Goal: Task Accomplishment & Management: Manage account settings

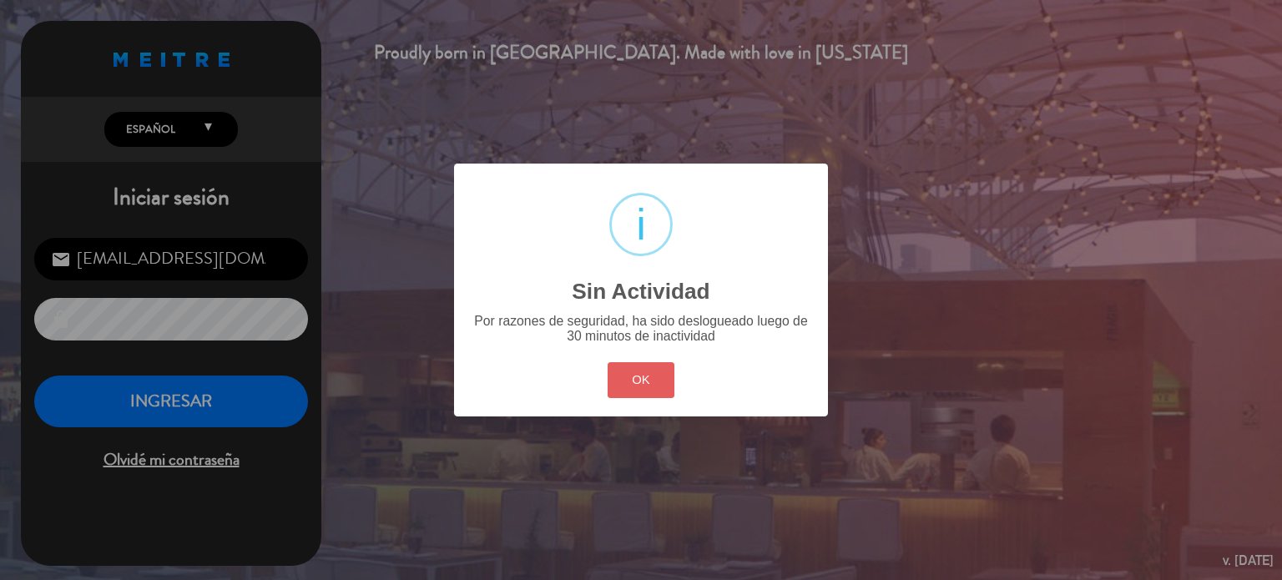
click at [625, 387] on button "OK" at bounding box center [641, 380] width 68 height 36
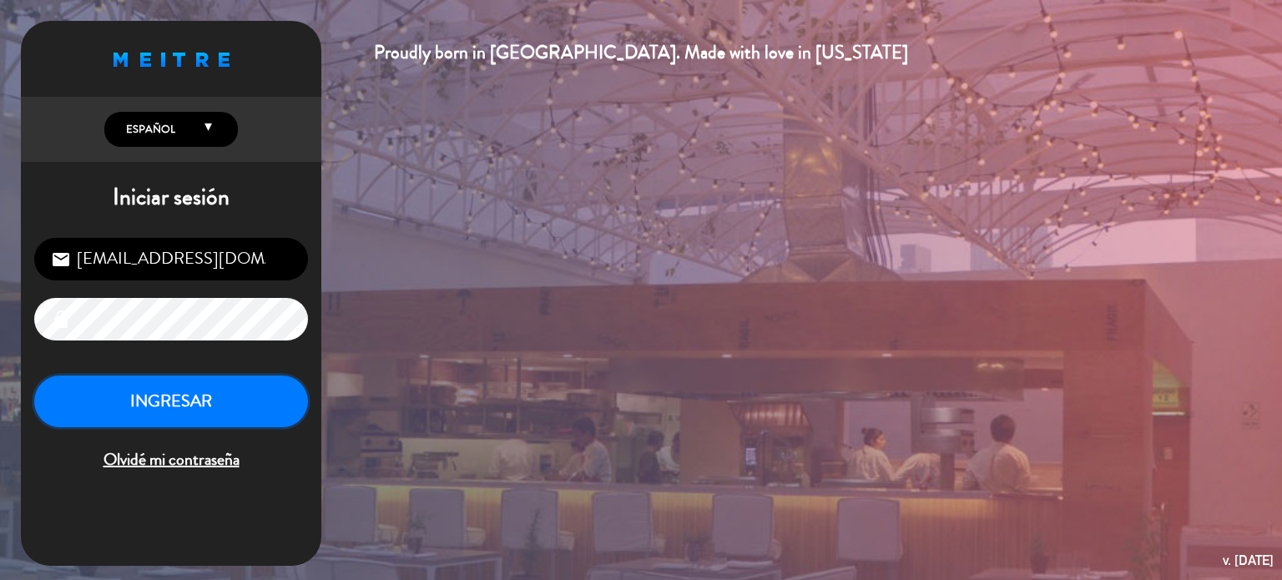
click at [205, 390] on button "INGRESAR" at bounding box center [171, 402] width 274 height 53
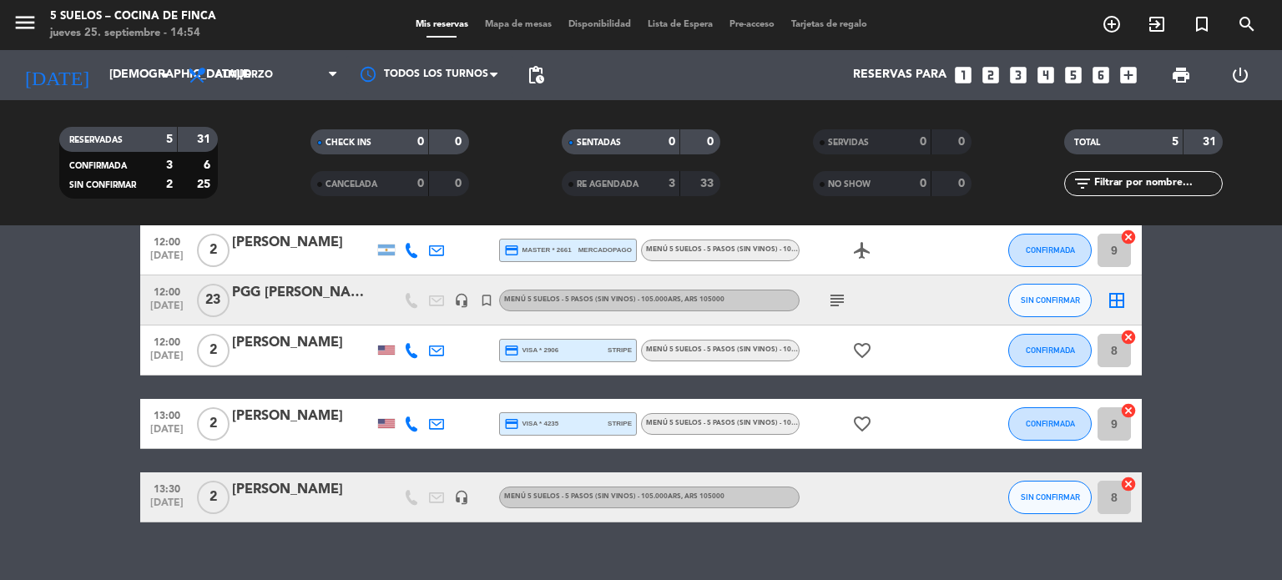
scroll to position [54, 0]
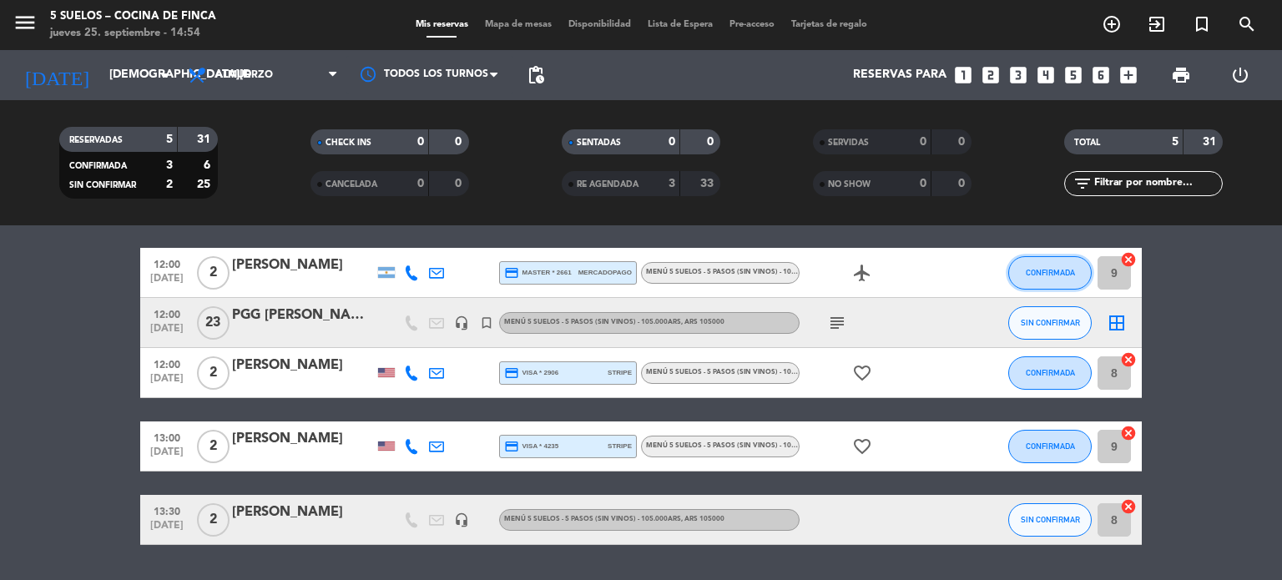
click at [1019, 273] on button "CONFIRMADA" at bounding box center [1049, 272] width 83 height 33
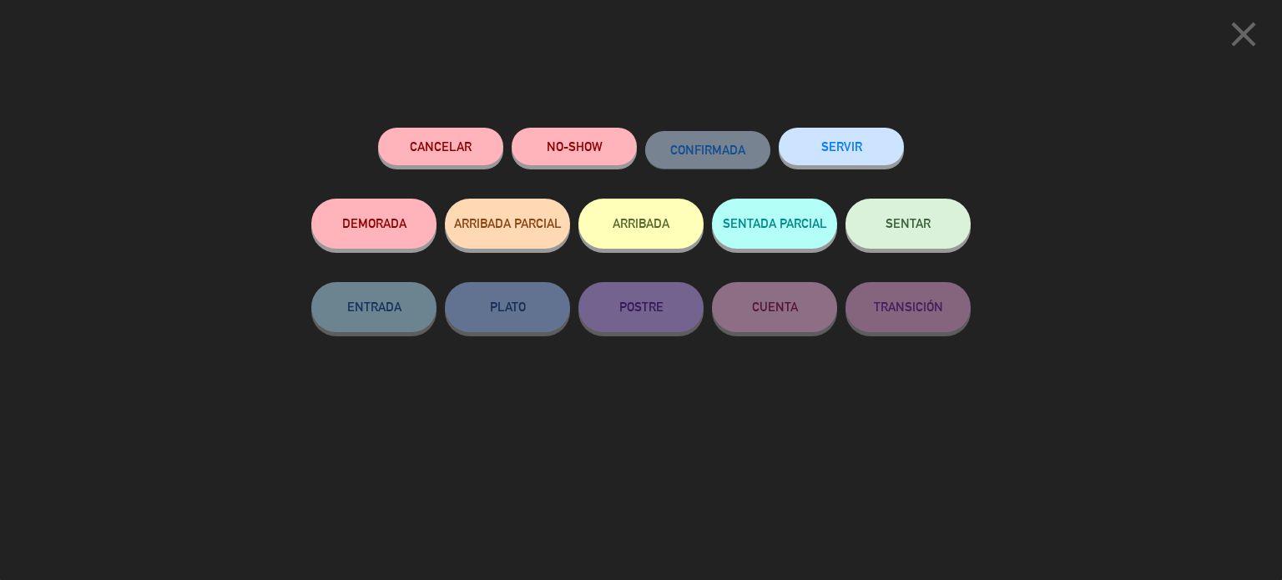
click at [645, 225] on button "ARRIBADA" at bounding box center [640, 224] width 125 height 50
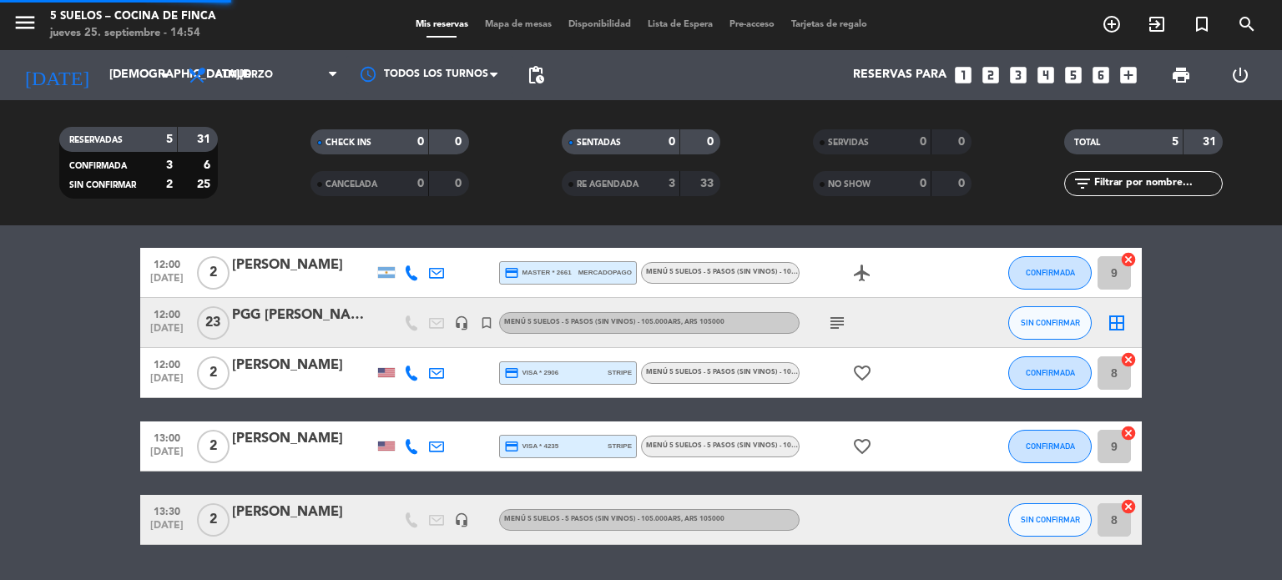
scroll to position [252, 0]
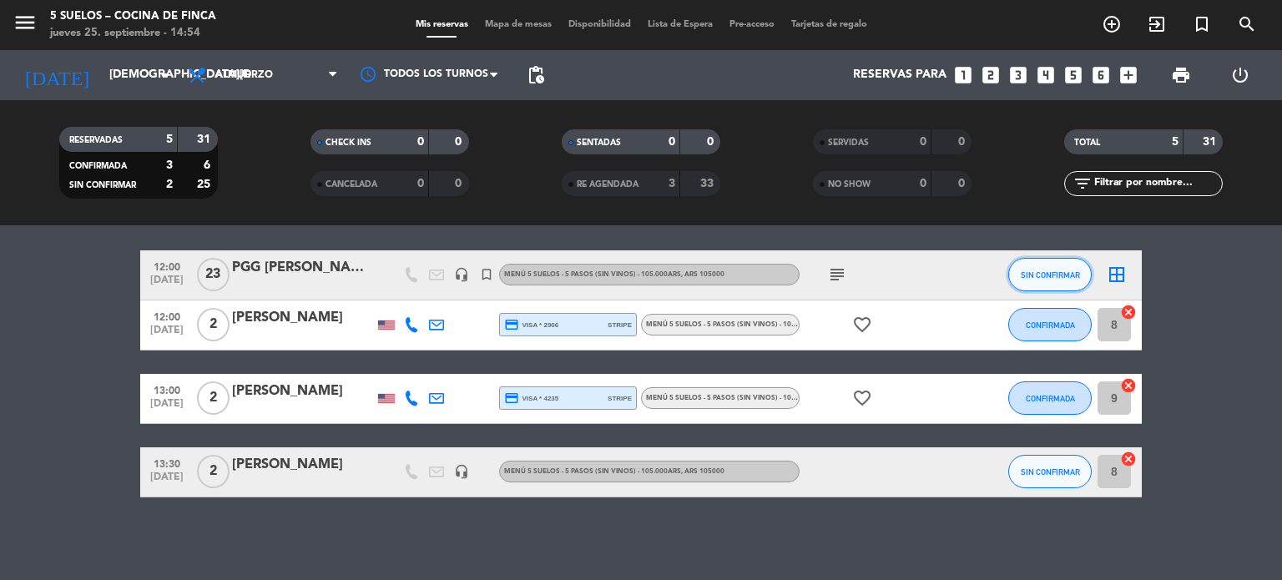
click at [1046, 276] on span "SIN CONFIRMAR" at bounding box center [1050, 274] width 59 height 9
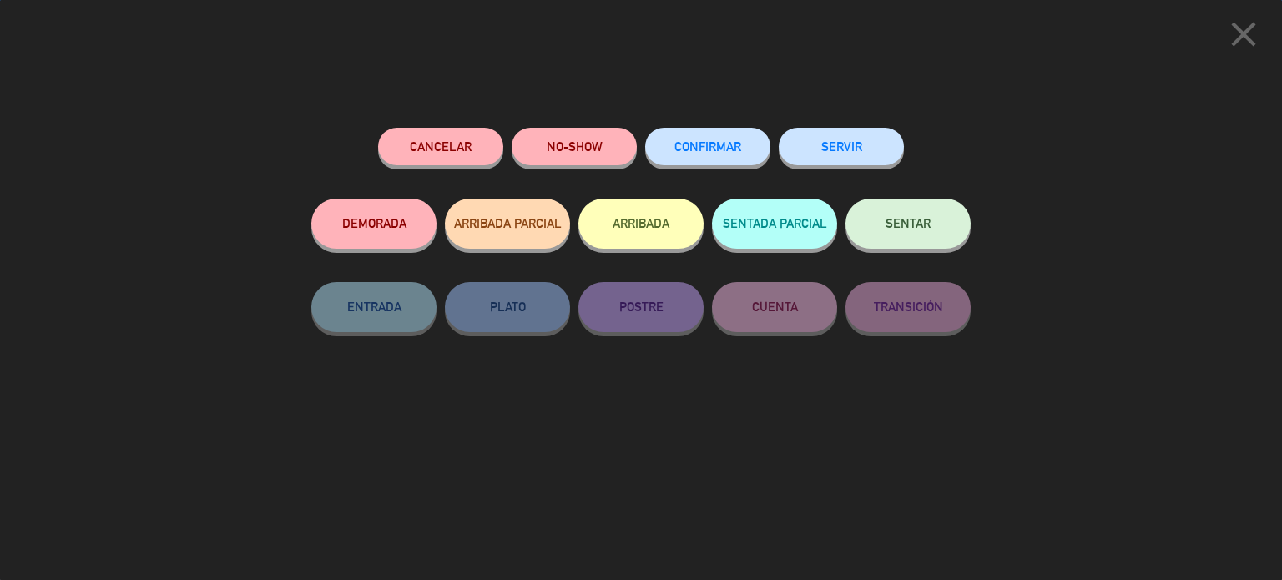
click at [603, 223] on button "ARRIBADA" at bounding box center [640, 224] width 125 height 50
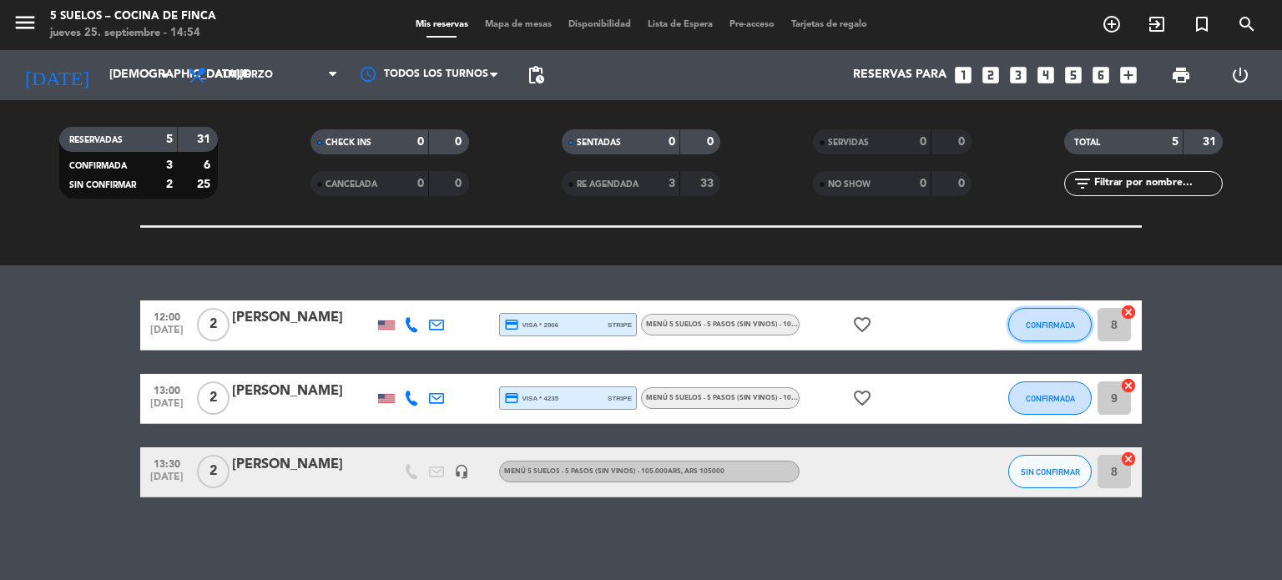
click at [1056, 320] on span "CONFIRMADA" at bounding box center [1050, 324] width 49 height 9
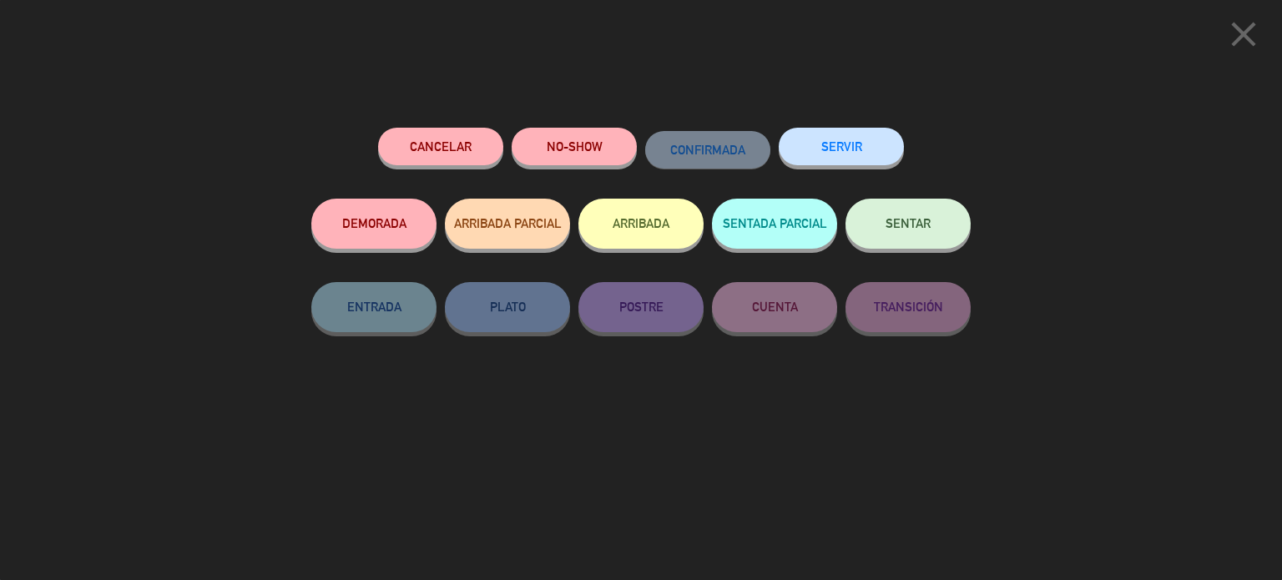
click at [612, 216] on button "ARRIBADA" at bounding box center [640, 224] width 125 height 50
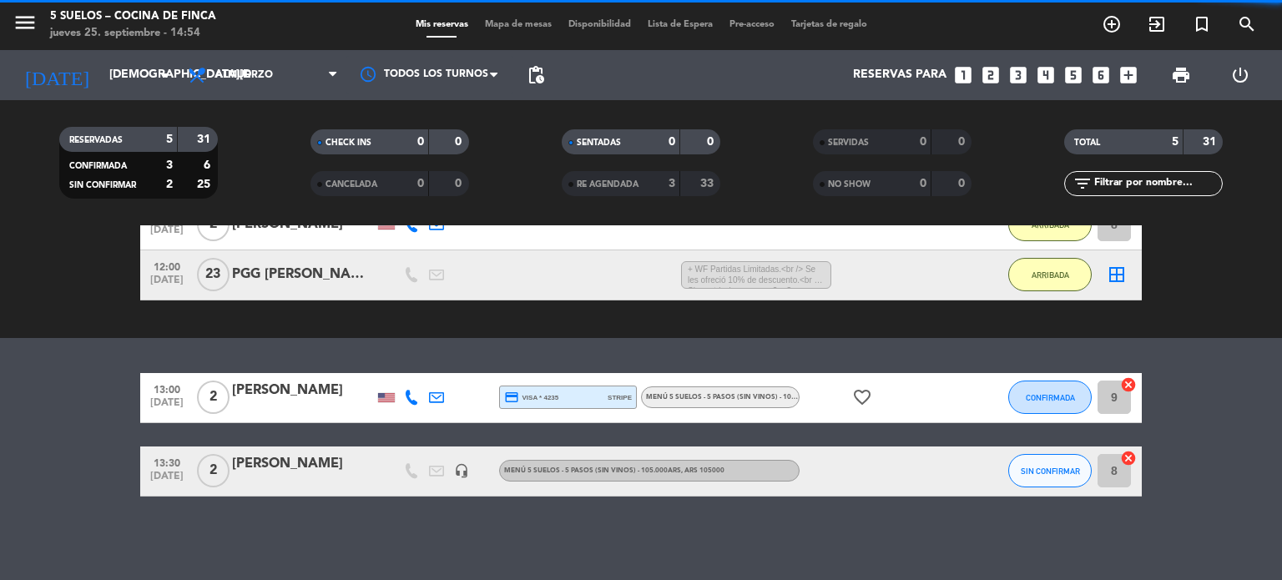
scroll to position [229, 0]
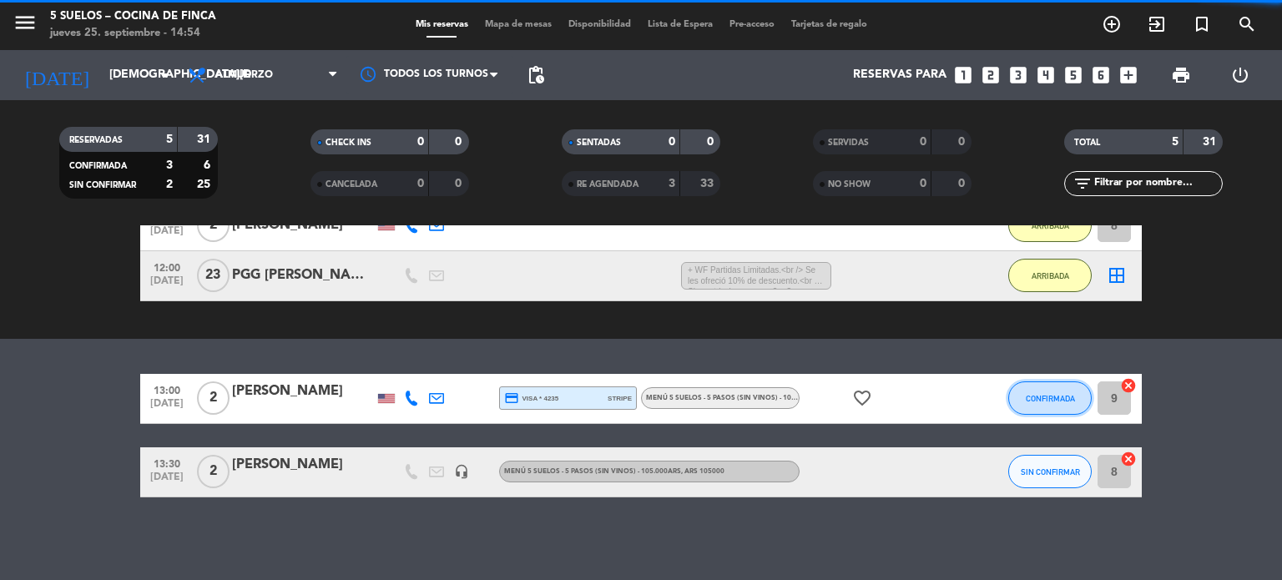
click at [1021, 397] on button "CONFIRMADA" at bounding box center [1049, 397] width 83 height 33
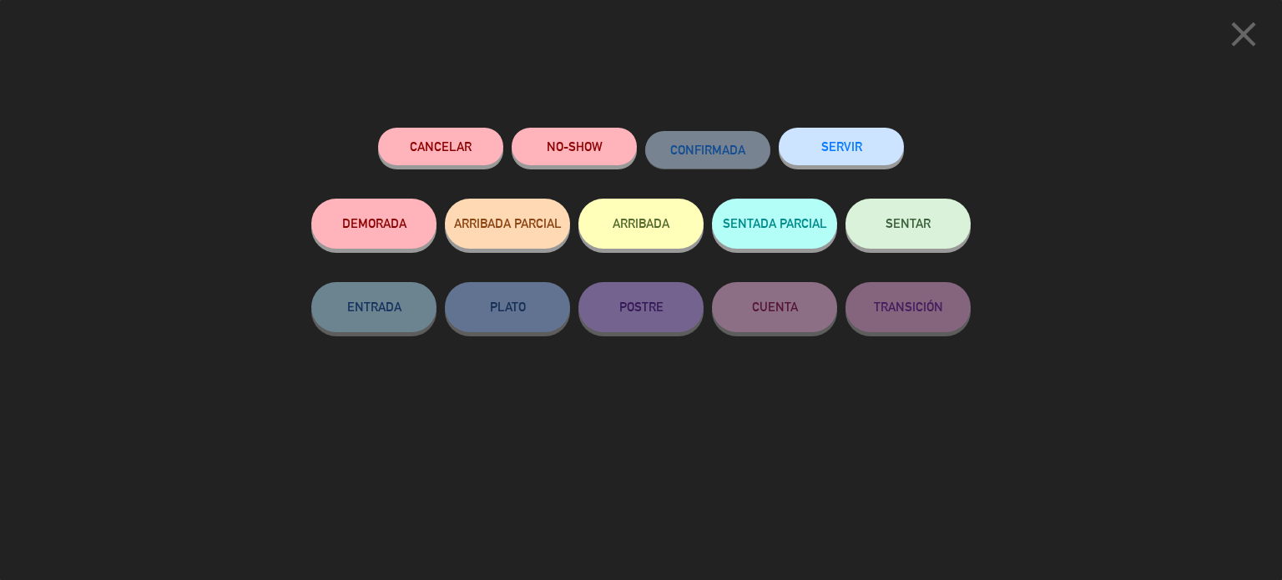
click at [623, 226] on button "ARRIBADA" at bounding box center [640, 224] width 125 height 50
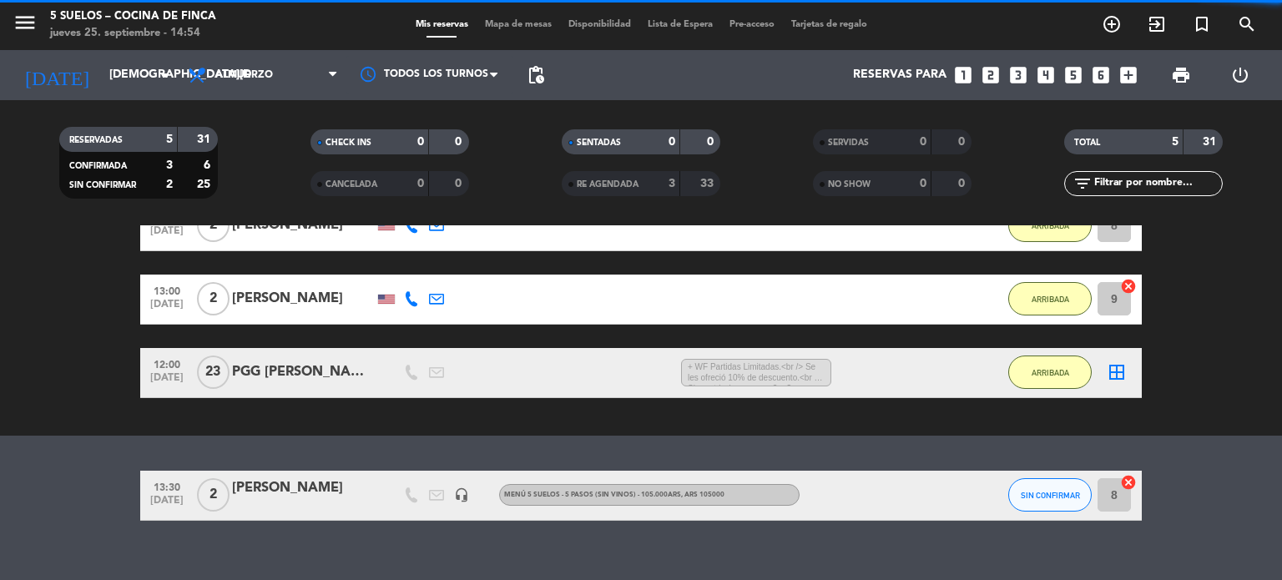
click at [1047, 471] on div "SIN CONFIRMAR" at bounding box center [1049, 495] width 83 height 49
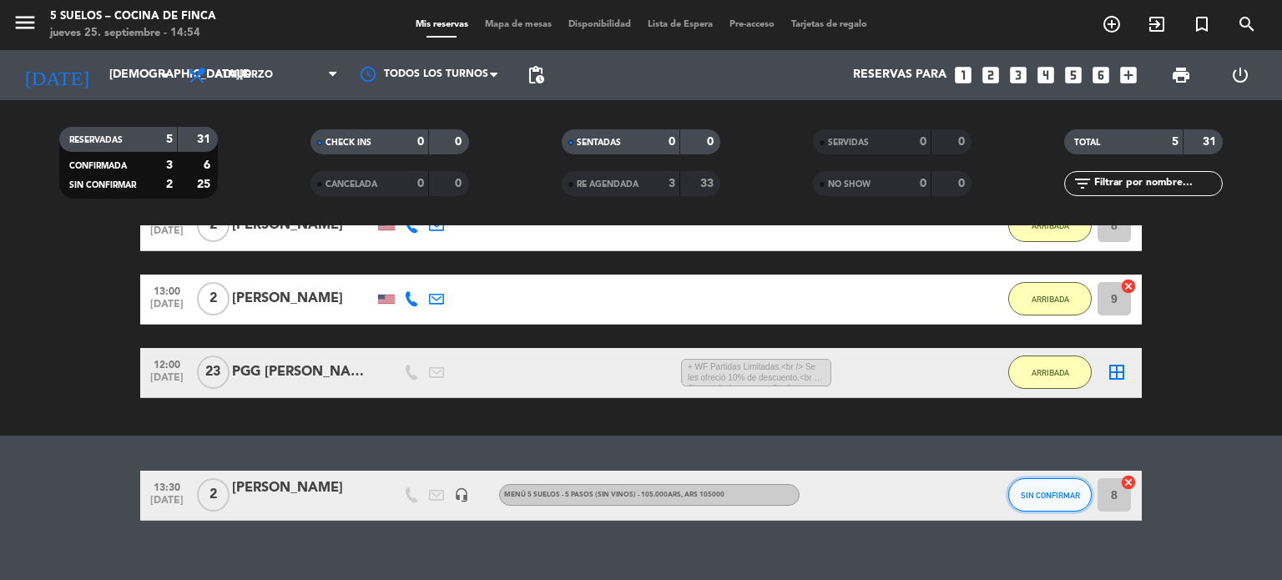
click at [1032, 491] on span "SIN CONFIRMAR" at bounding box center [1050, 495] width 59 height 9
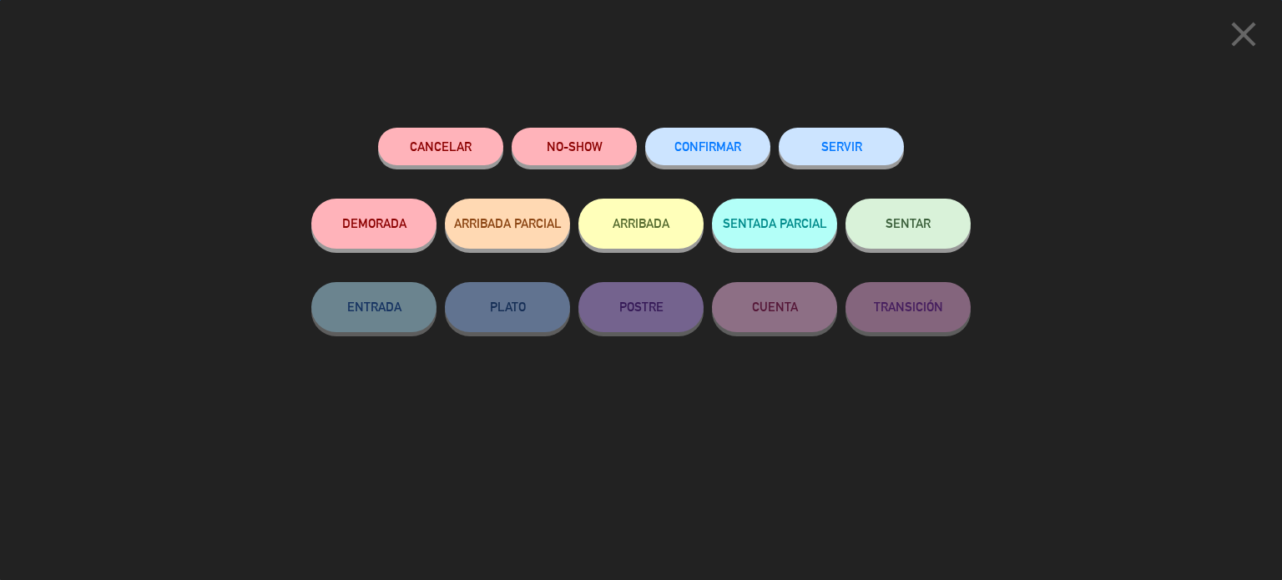
click at [632, 219] on button "ARRIBADA" at bounding box center [640, 224] width 125 height 50
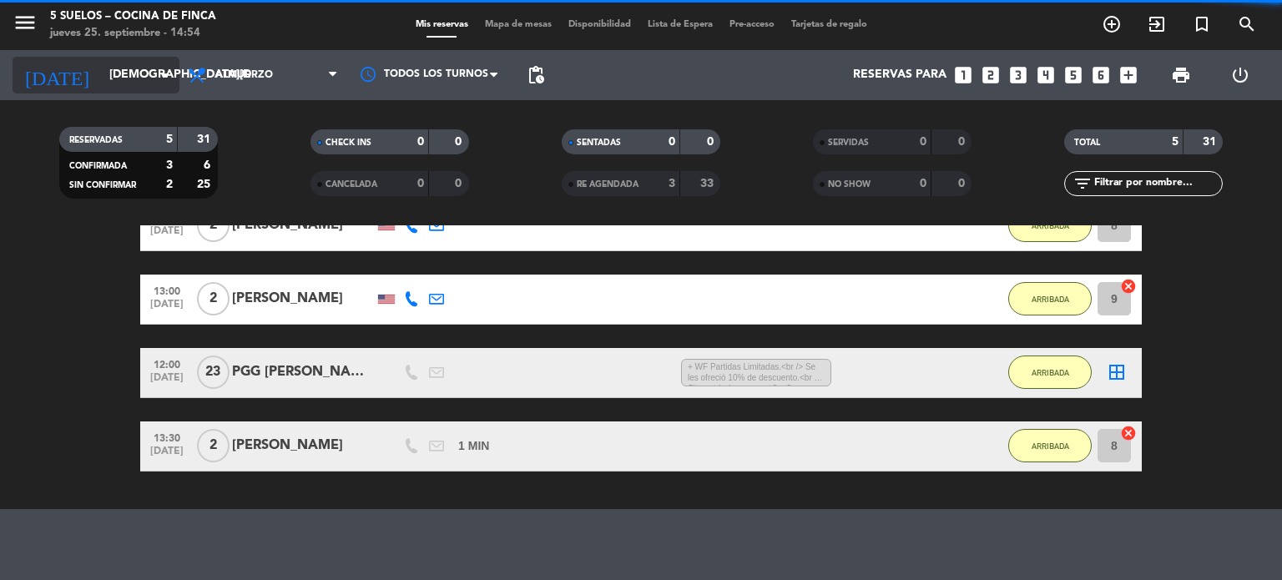
click at [130, 81] on input "[DEMOGRAPHIC_DATA][DATE]" at bounding box center [180, 75] width 159 height 30
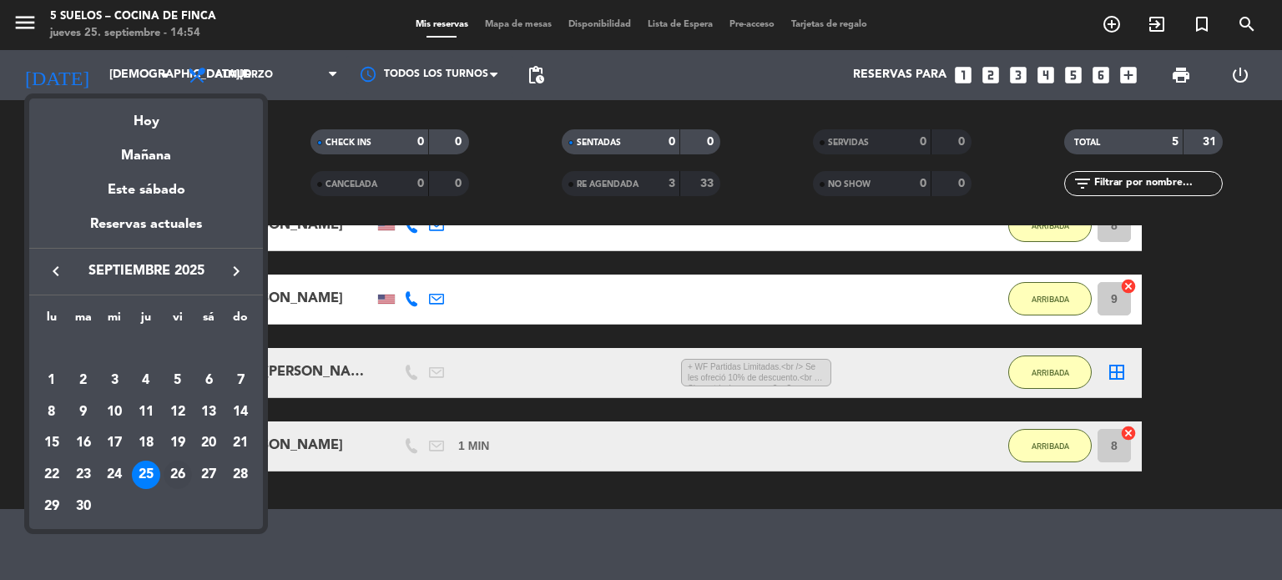
click at [177, 468] on div "26" at bounding box center [178, 475] width 28 height 28
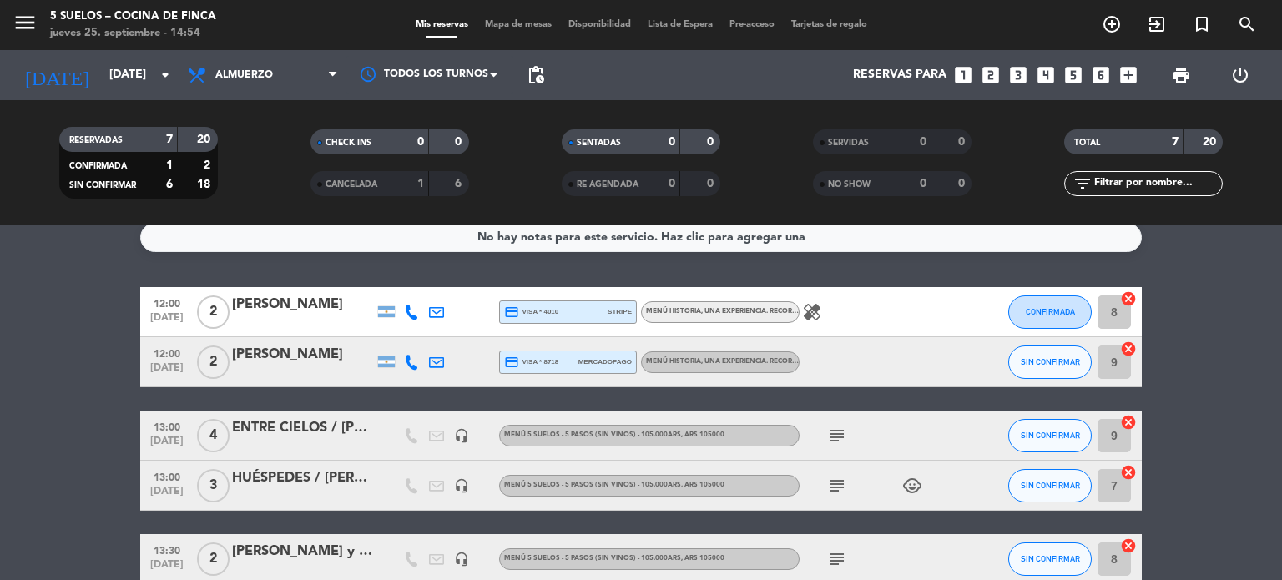
scroll to position [14, 0]
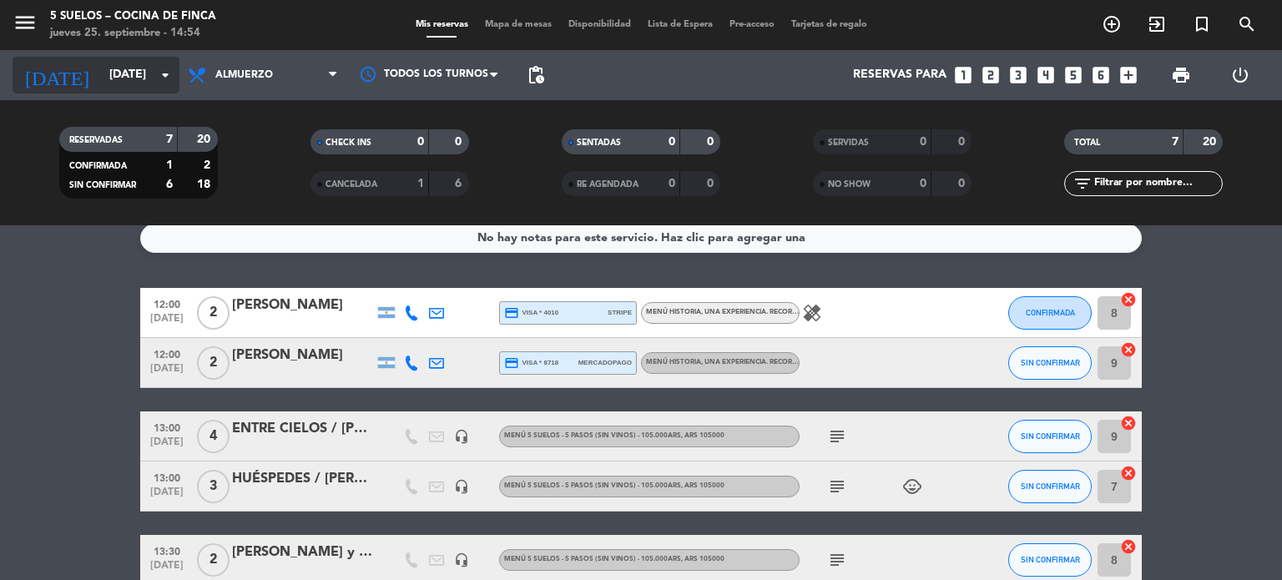
click at [130, 69] on input "[DATE]" at bounding box center [180, 75] width 159 height 30
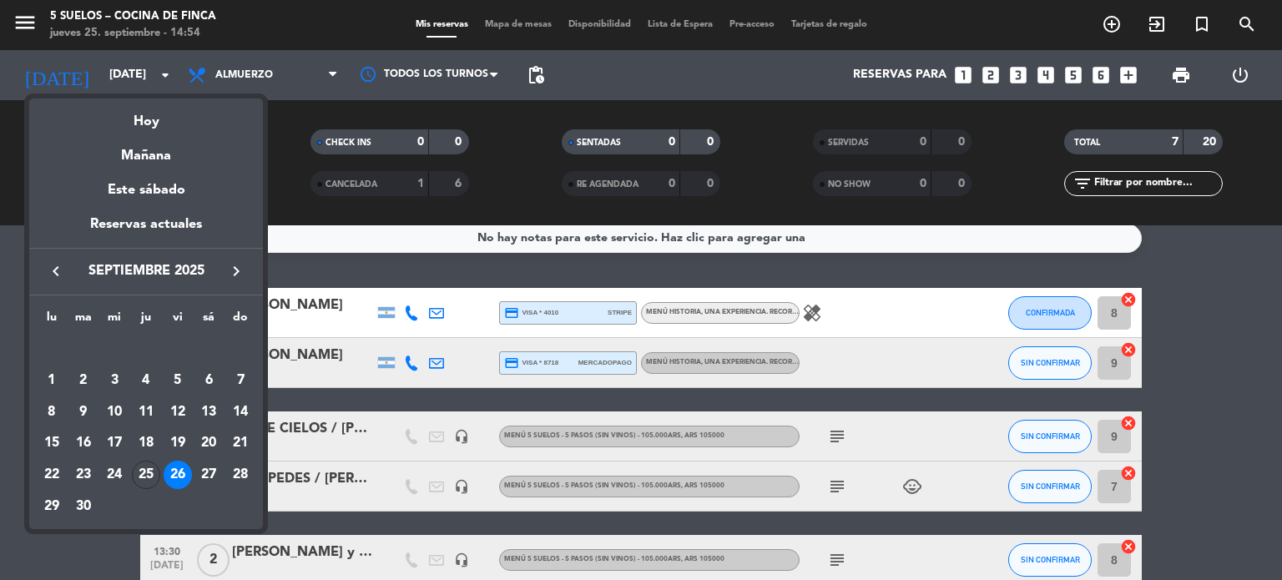
click at [127, 119] on div "Hoy" at bounding box center [146, 115] width 234 height 34
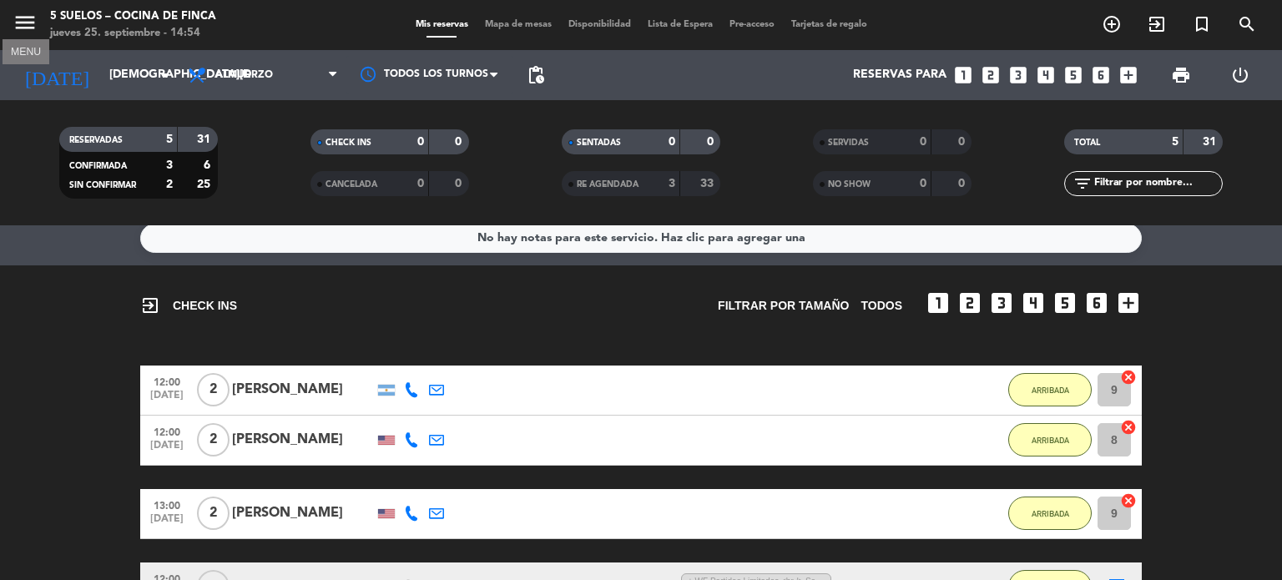
click at [28, 18] on icon "menu" at bounding box center [25, 22] width 25 height 25
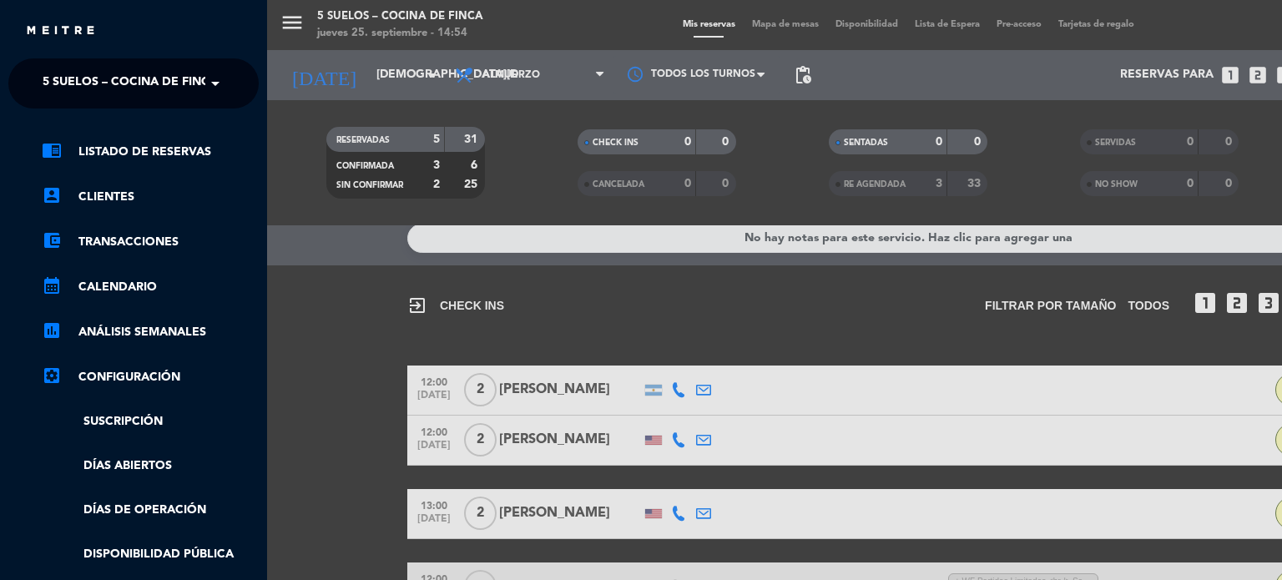
click at [330, 310] on div "menu 5 SUELOS – COCINA DE FINCA [DATE] 25. septiembre - 14:54 Mis reservas Mapa…" at bounding box center [908, 290] width 1282 height 580
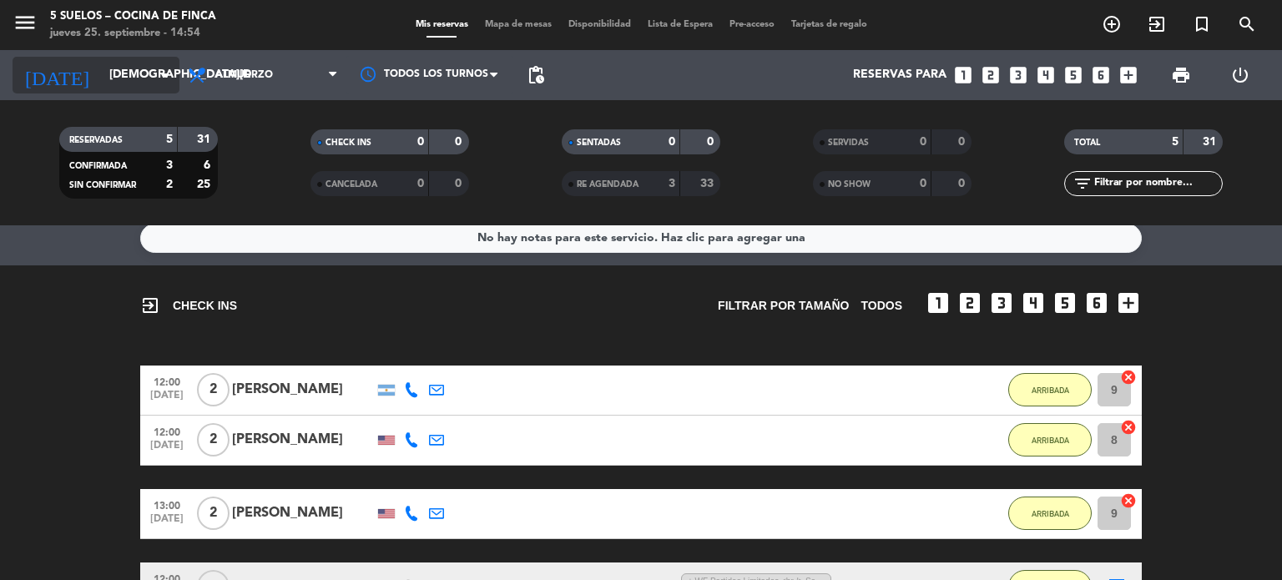
click at [160, 71] on icon "arrow_drop_down" at bounding box center [165, 75] width 20 height 20
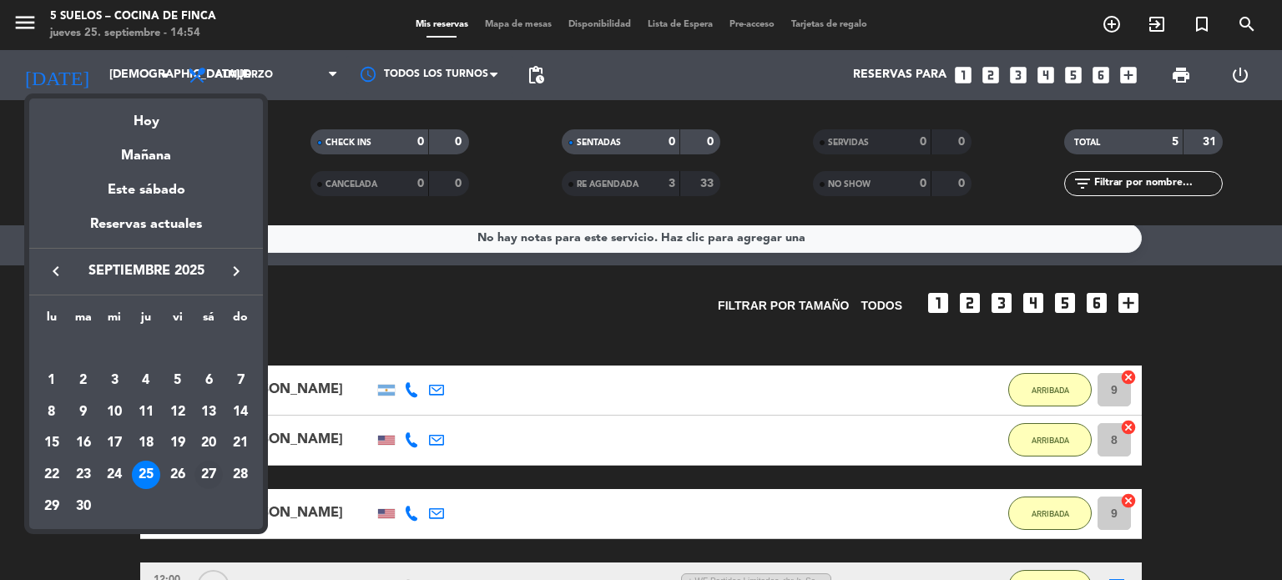
click at [214, 475] on div "27" at bounding box center [208, 475] width 28 height 28
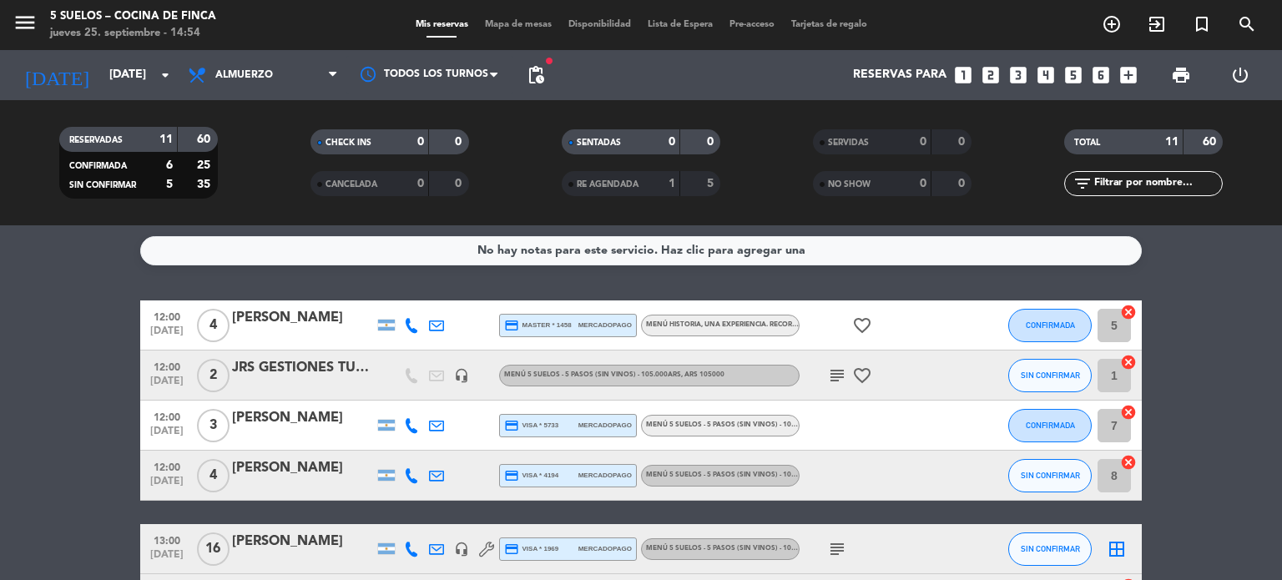
scroll to position [0, 0]
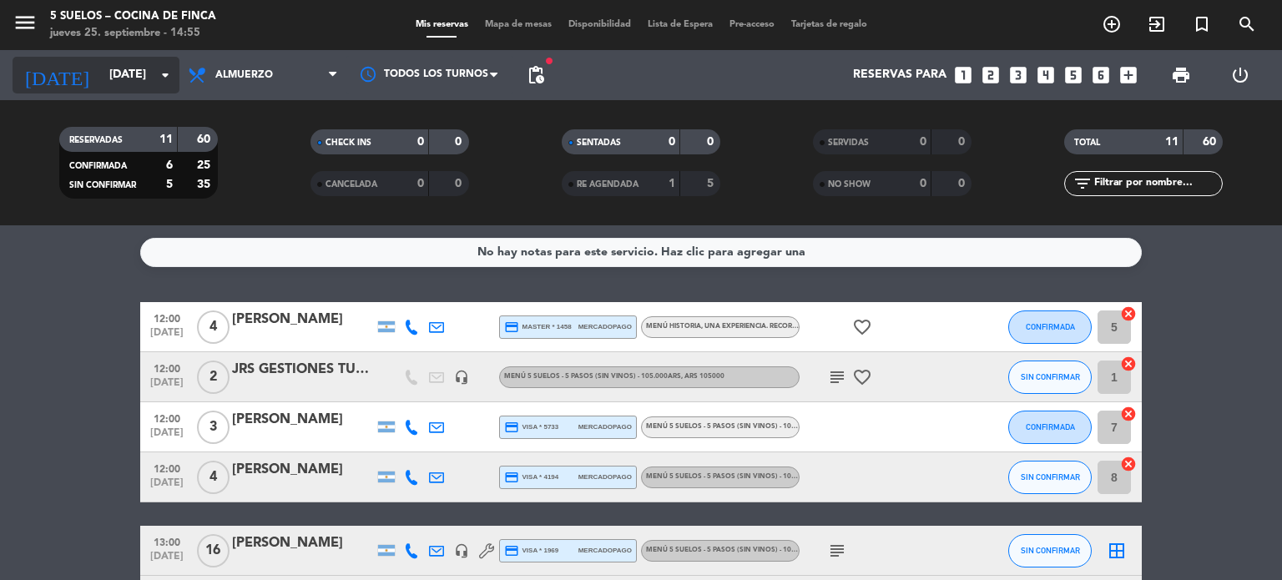
click at [133, 66] on input "[DATE]" at bounding box center [180, 75] width 159 height 30
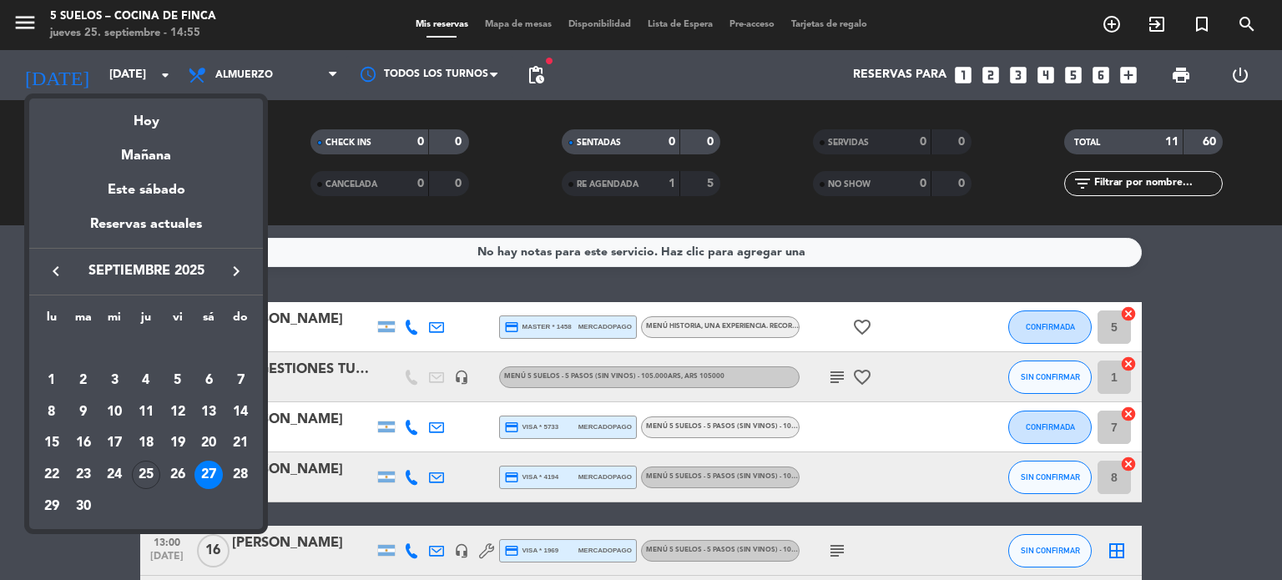
click at [229, 276] on icon "keyboard_arrow_right" at bounding box center [236, 271] width 20 height 20
click at [172, 467] on div "24" at bounding box center [178, 475] width 28 height 28
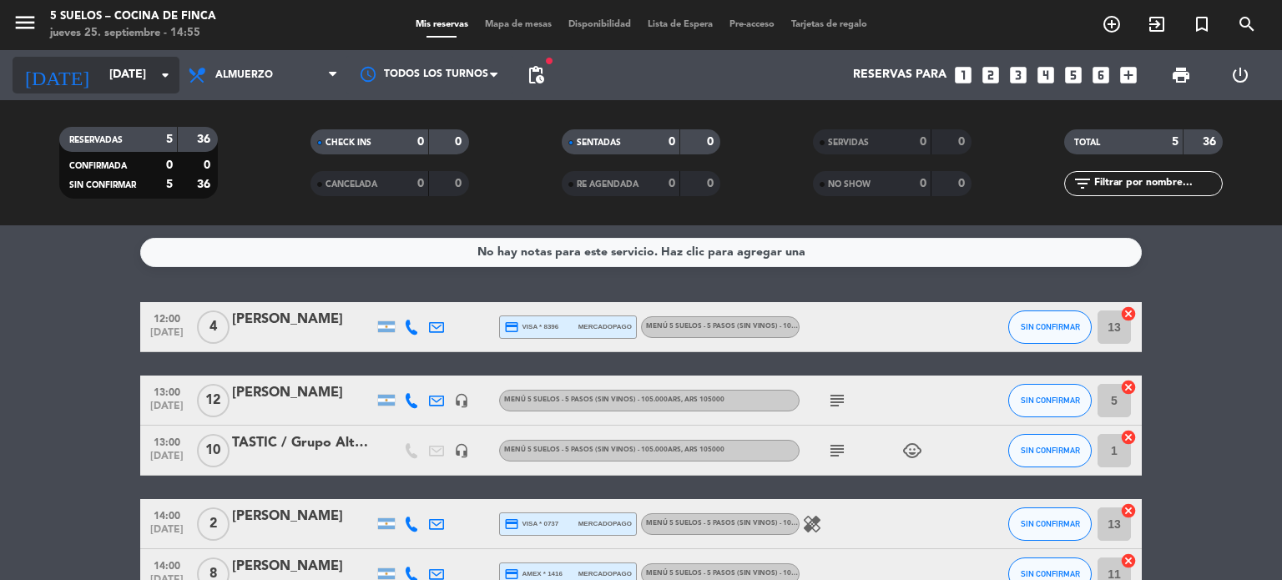
click at [111, 78] on input "[DATE]" at bounding box center [180, 75] width 159 height 30
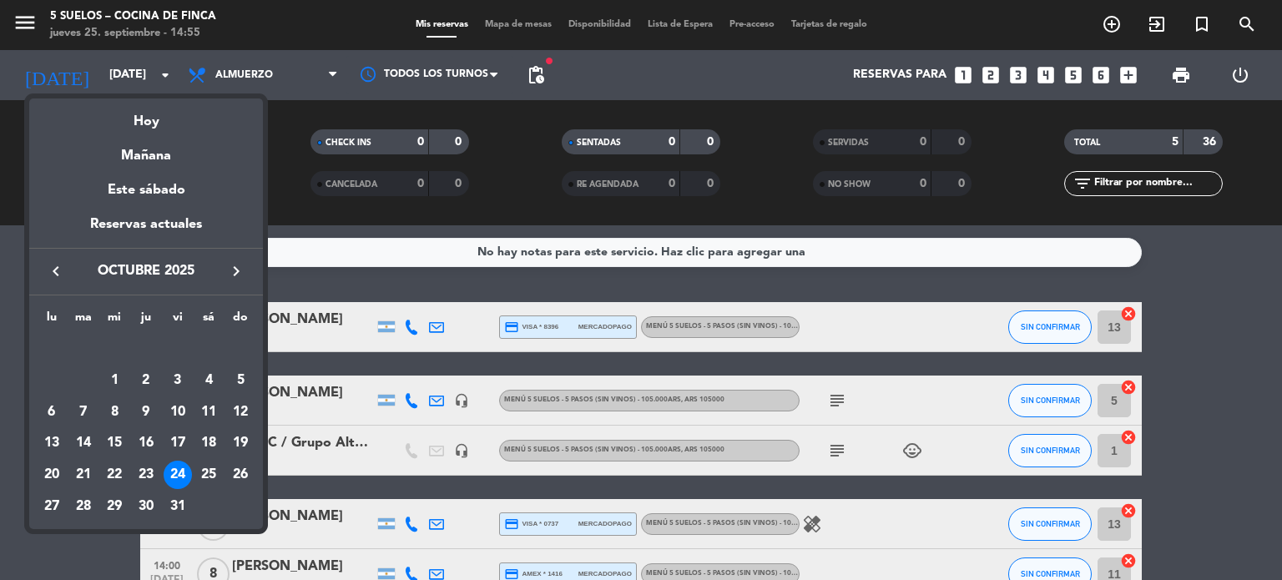
click at [66, 264] on button "keyboard_arrow_left" at bounding box center [56, 271] width 30 height 22
click at [208, 471] on div "27" at bounding box center [208, 475] width 28 height 28
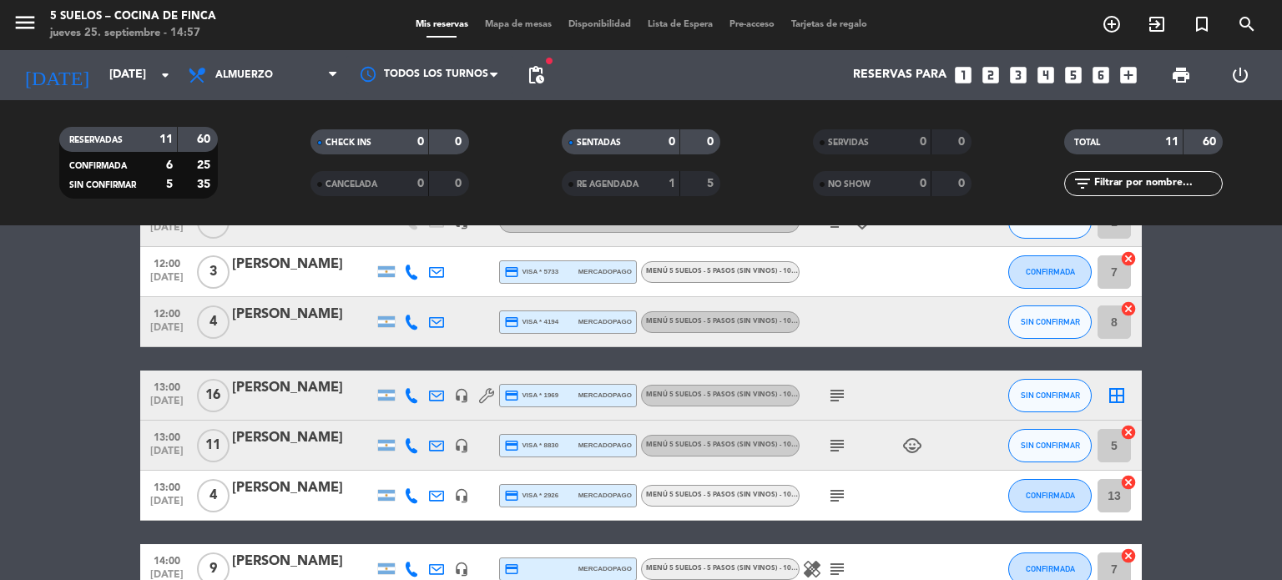
scroll to position [167, 0]
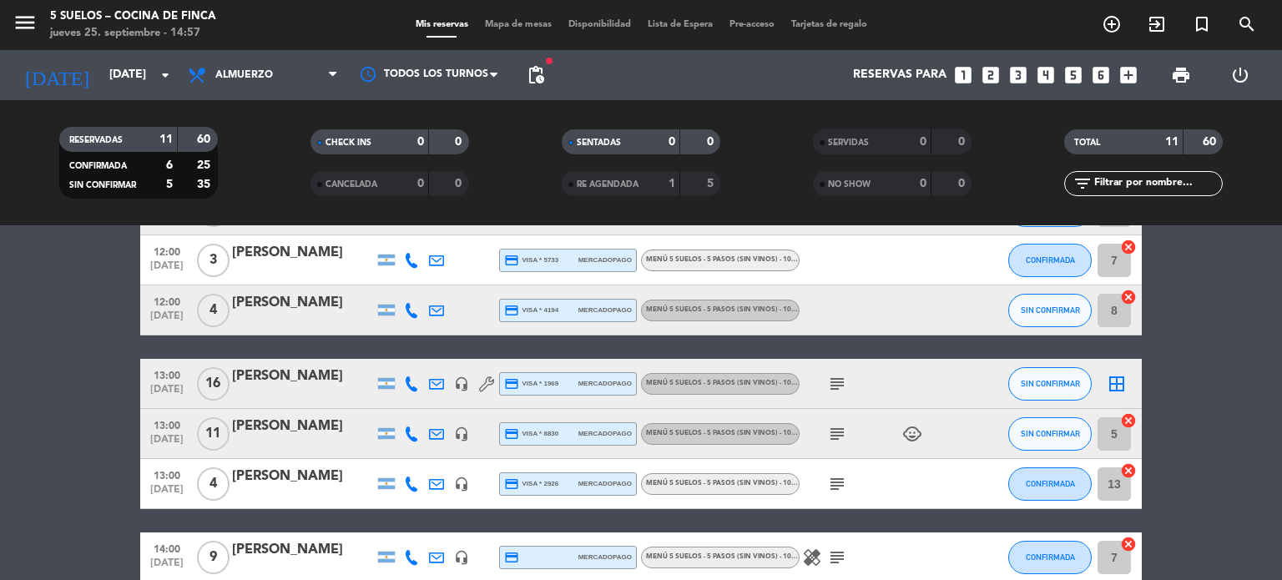
click at [834, 386] on icon "subject" at bounding box center [837, 384] width 20 height 20
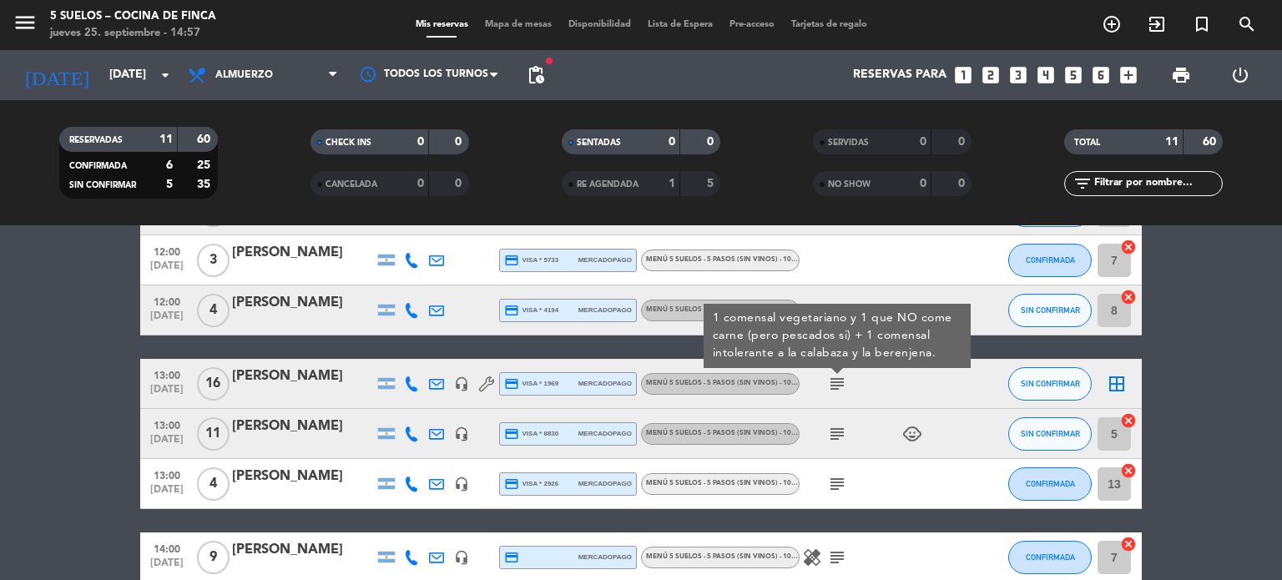
click at [837, 429] on icon "subject" at bounding box center [837, 434] width 20 height 20
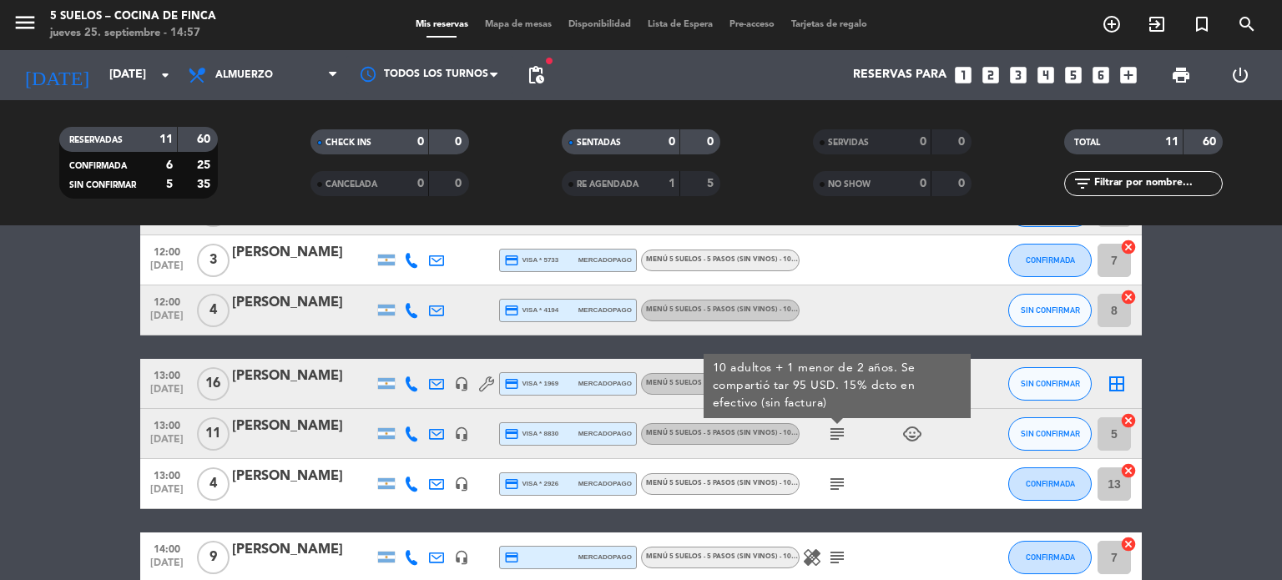
click at [839, 315] on div at bounding box center [874, 309] width 150 height 49
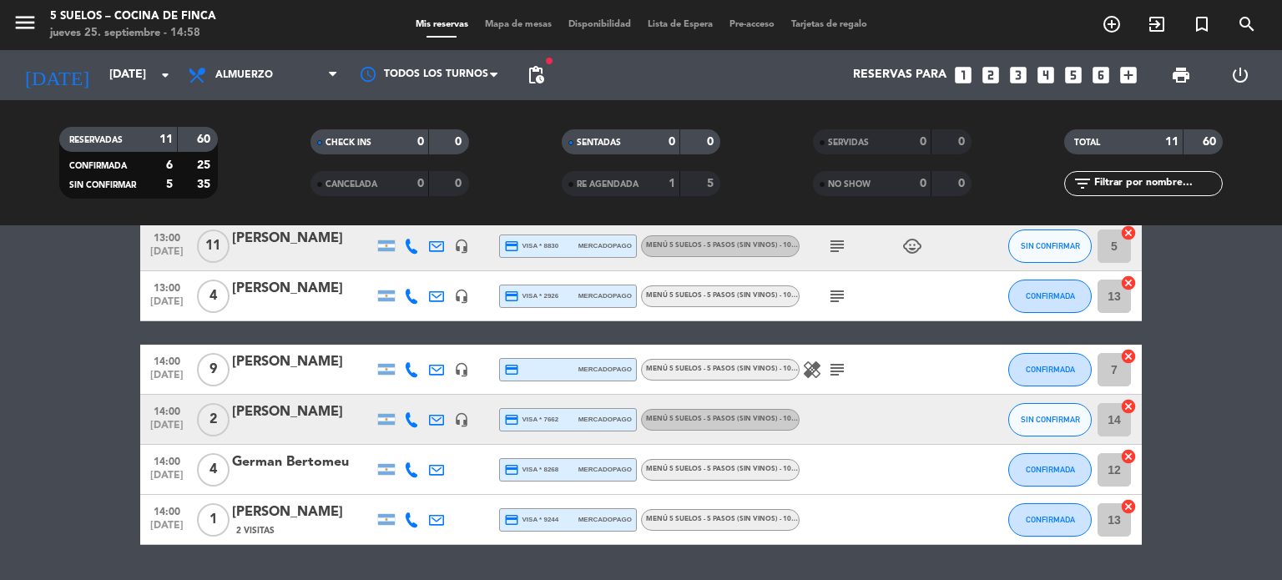
scroll to position [402, 0]
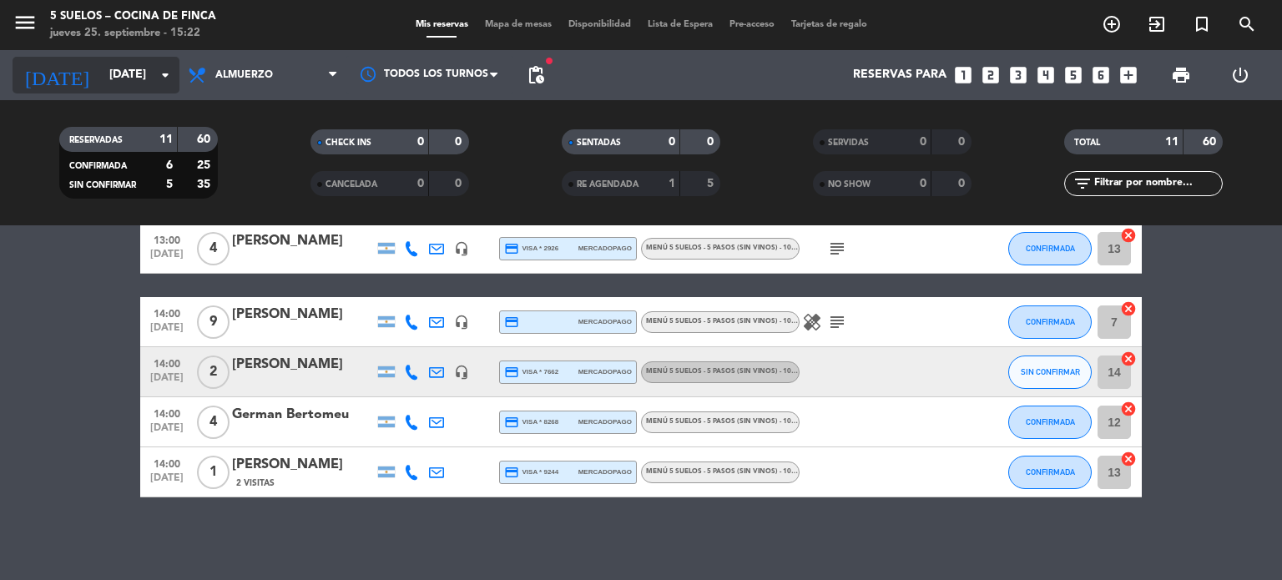
click at [122, 80] on input "[DATE]" at bounding box center [180, 75] width 159 height 30
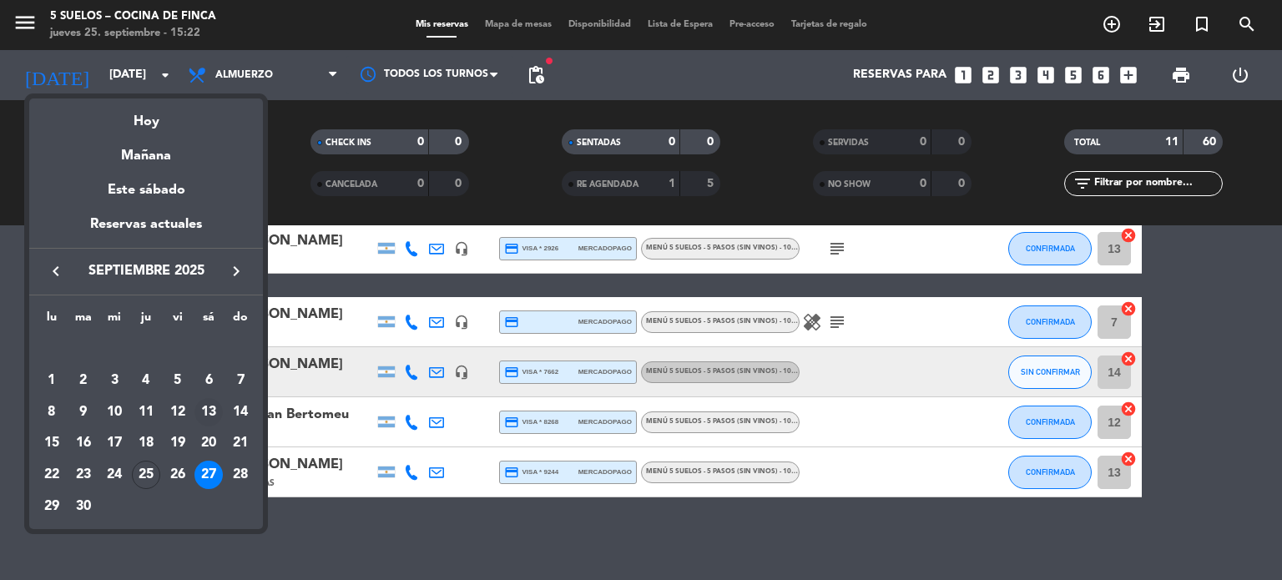
click at [214, 406] on div "13" at bounding box center [208, 412] width 28 height 28
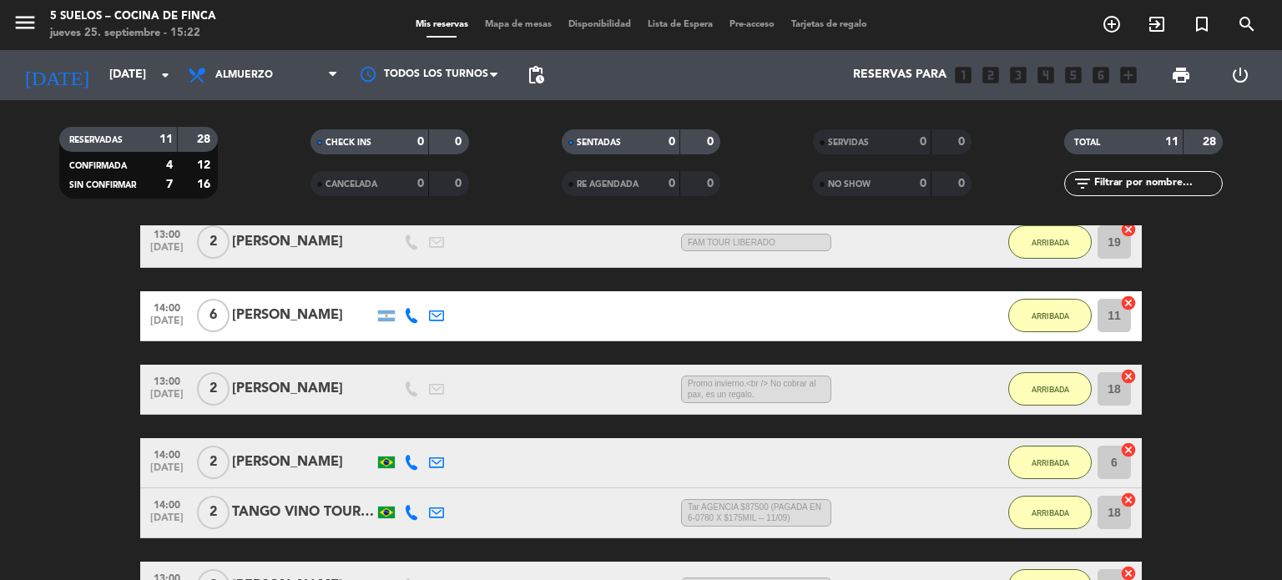
scroll to position [210, 0]
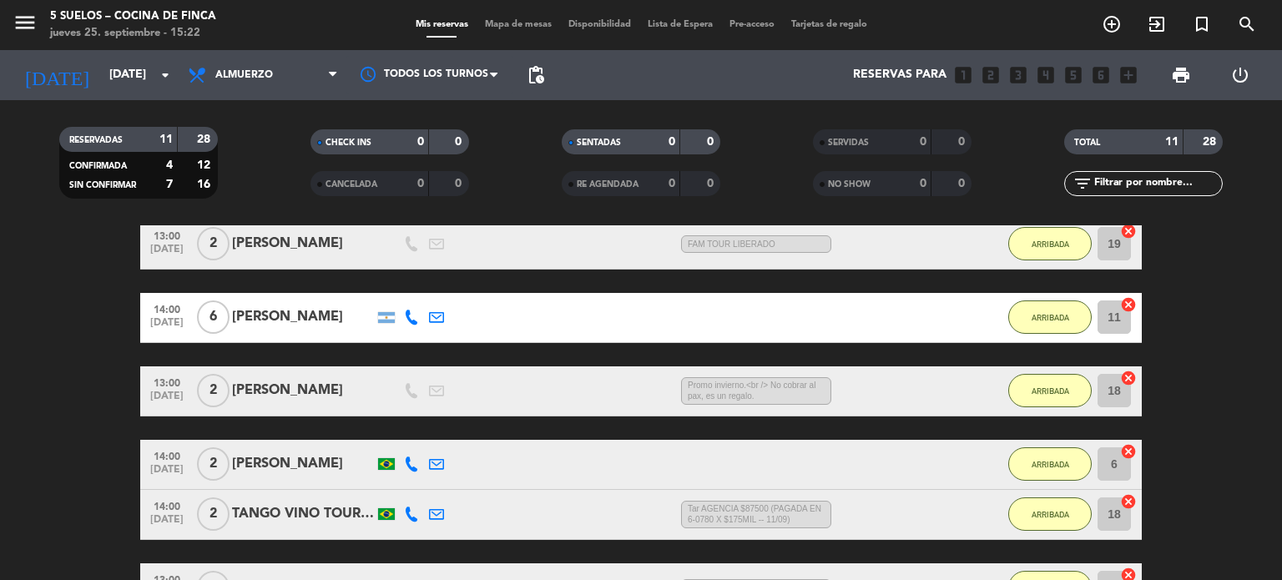
click at [291, 389] on div "[PERSON_NAME]" at bounding box center [303, 391] width 142 height 22
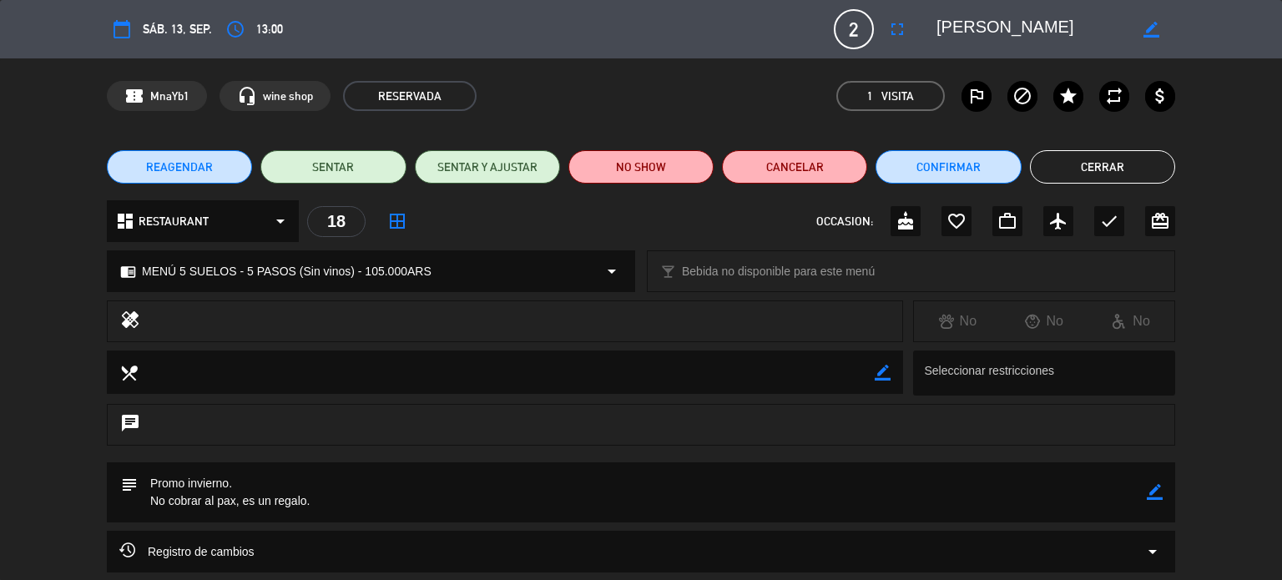
click at [1065, 169] on button "Cerrar" at bounding box center [1102, 166] width 145 height 33
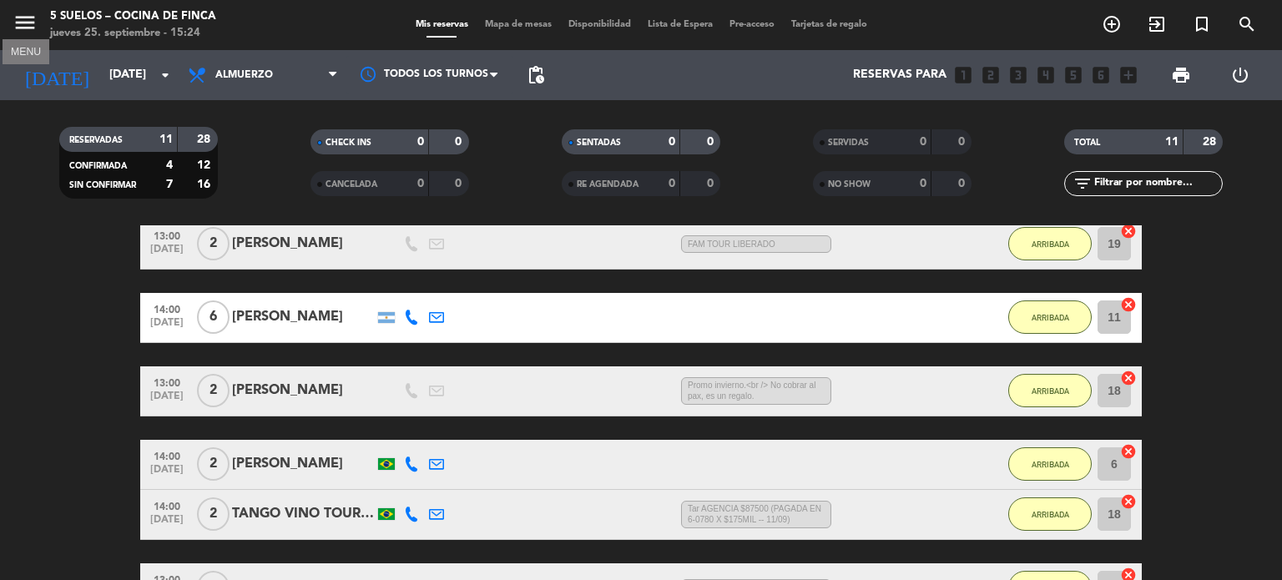
click at [17, 11] on icon "menu" at bounding box center [25, 22] width 25 height 25
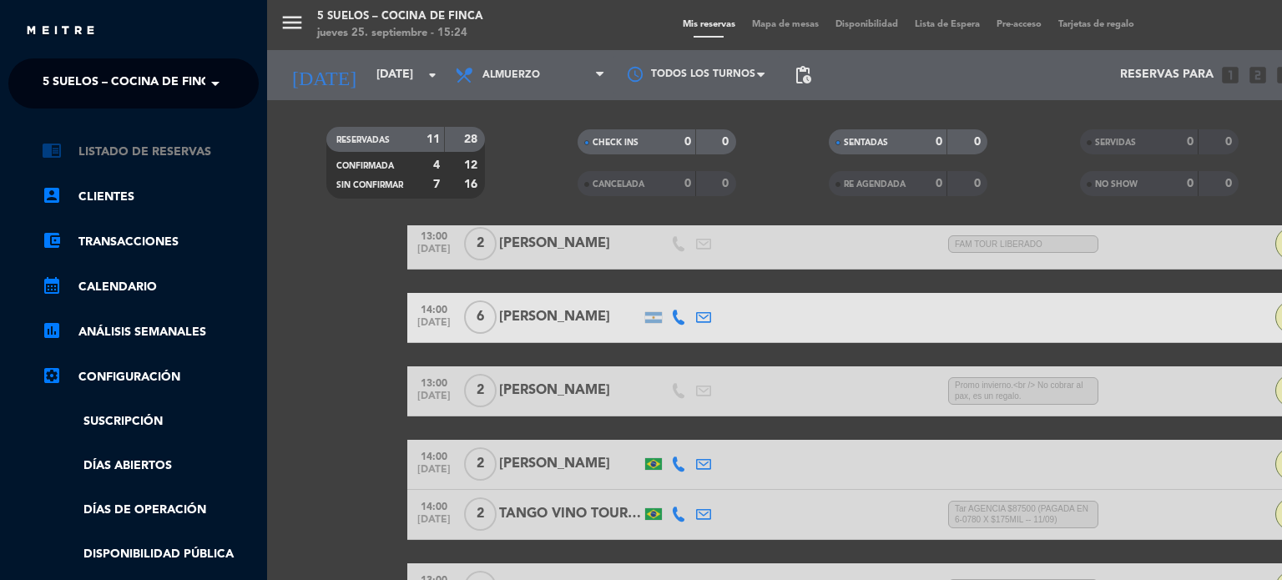
click at [148, 153] on link "chrome_reader_mode Listado de Reservas" at bounding box center [150, 152] width 217 height 20
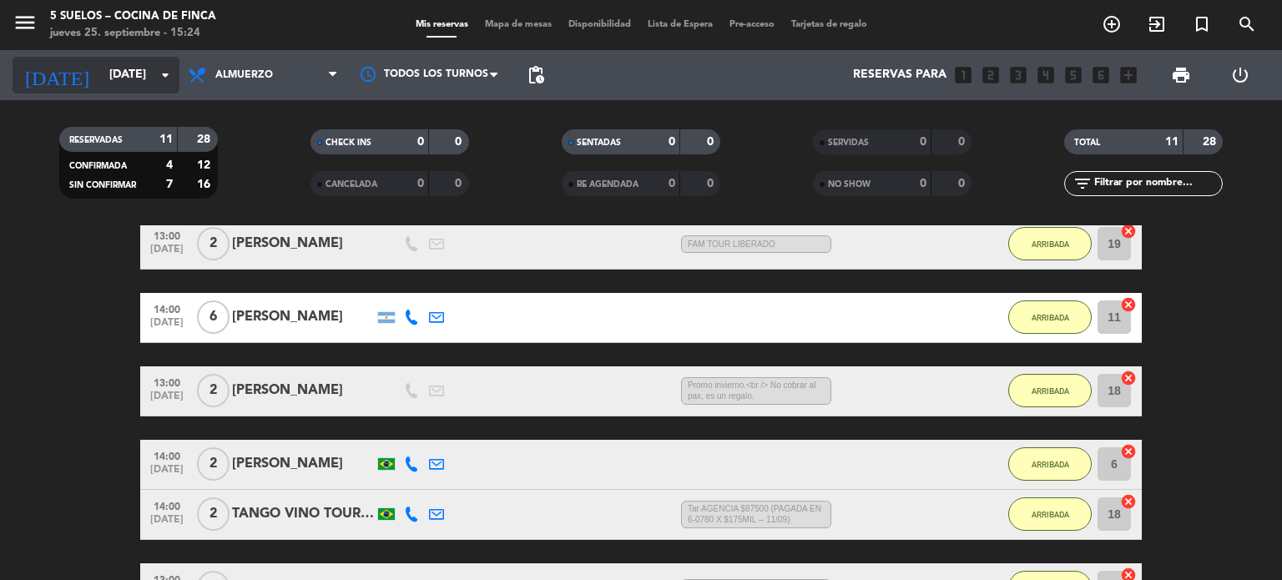
click at [103, 71] on input "[DATE]" at bounding box center [180, 75] width 159 height 30
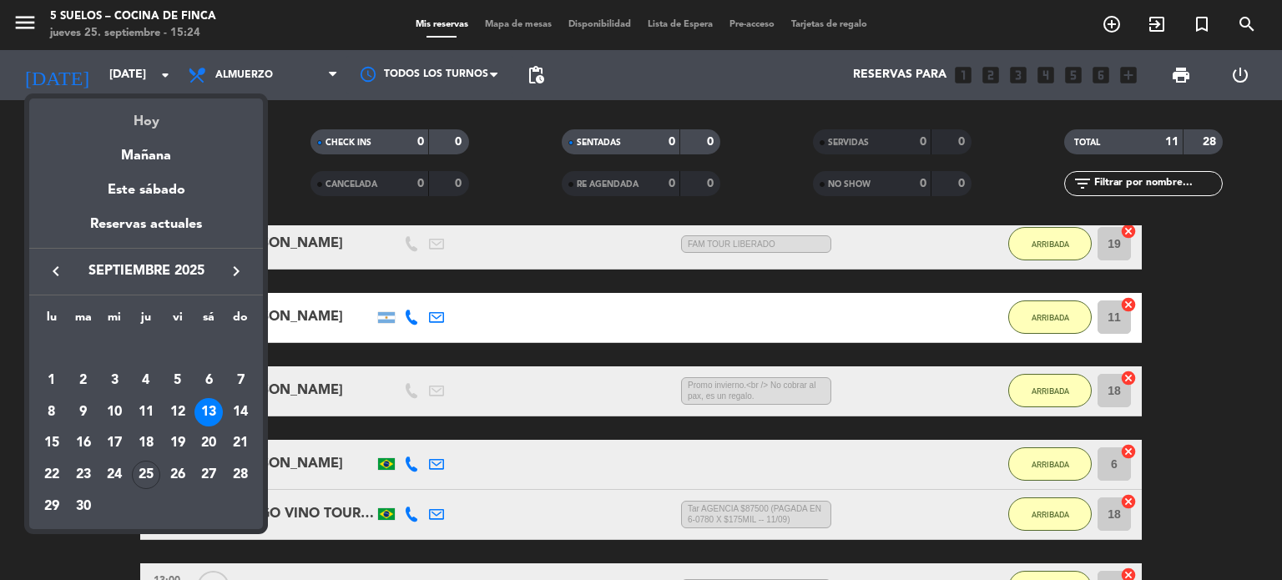
click at [139, 119] on div "Hoy" at bounding box center [146, 115] width 234 height 34
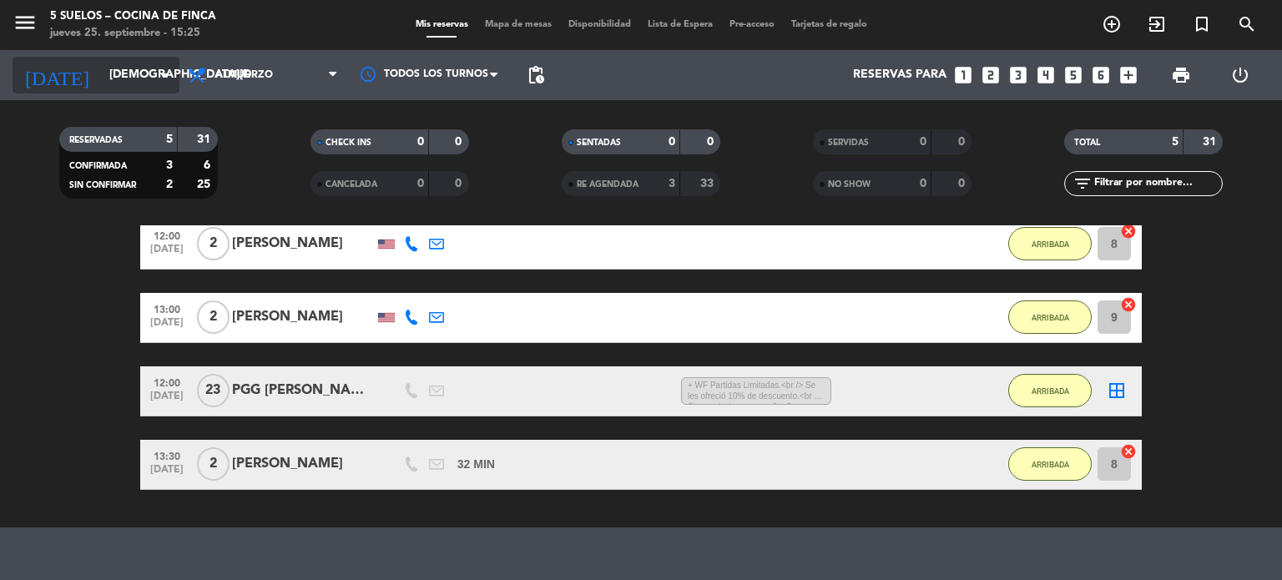
click at [129, 75] on input "[DEMOGRAPHIC_DATA][DATE]" at bounding box center [180, 75] width 159 height 30
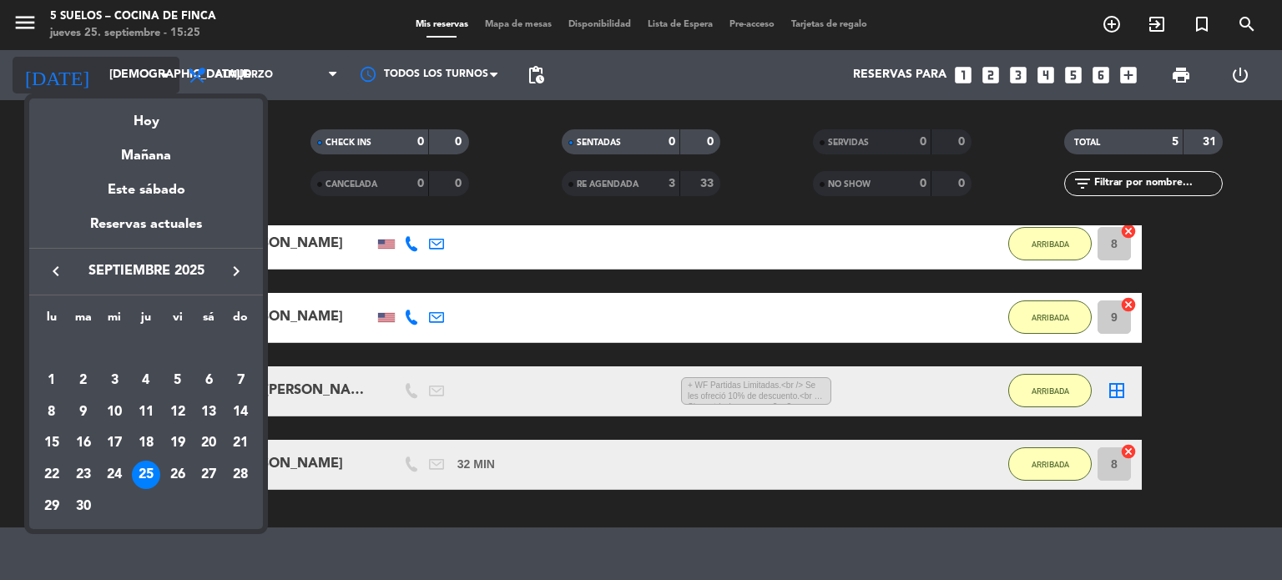
click at [129, 75] on div at bounding box center [641, 290] width 1282 height 580
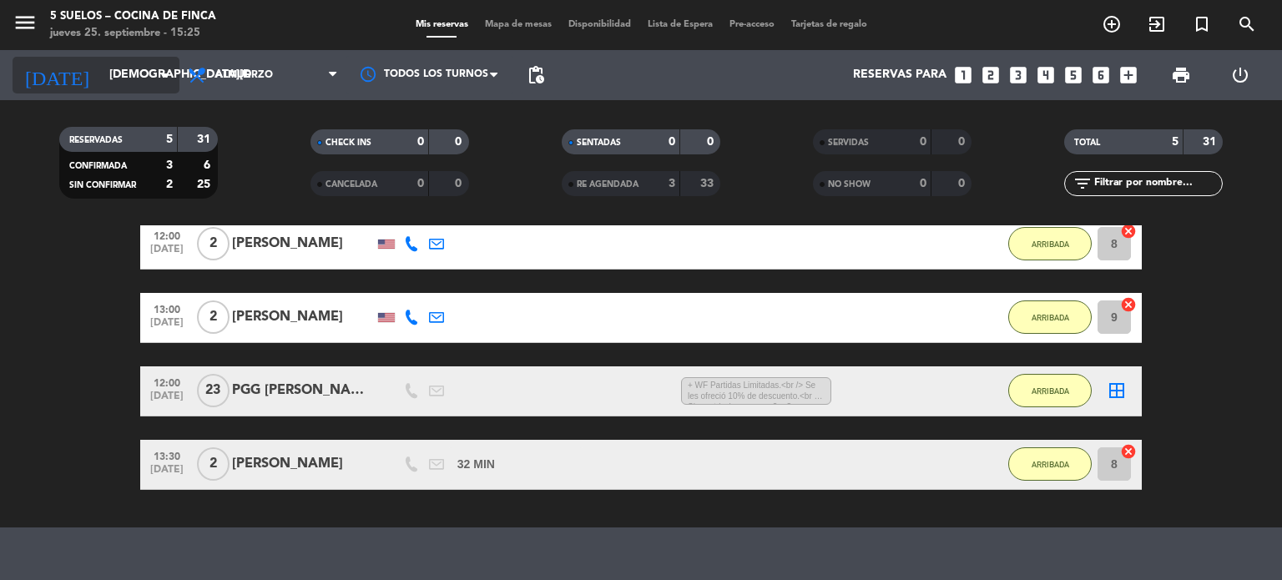
click at [134, 70] on input "[DEMOGRAPHIC_DATA][DATE]" at bounding box center [180, 75] width 159 height 30
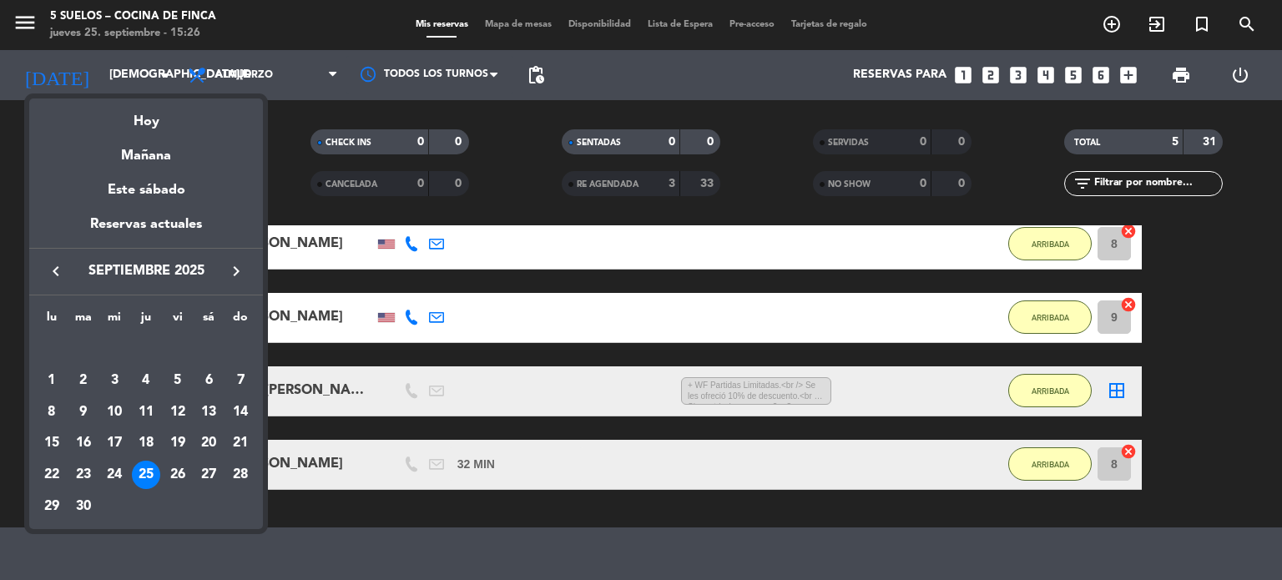
click at [241, 270] on icon "keyboard_arrow_right" at bounding box center [236, 271] width 20 height 20
click at [213, 376] on div "4" at bounding box center [208, 380] width 28 height 28
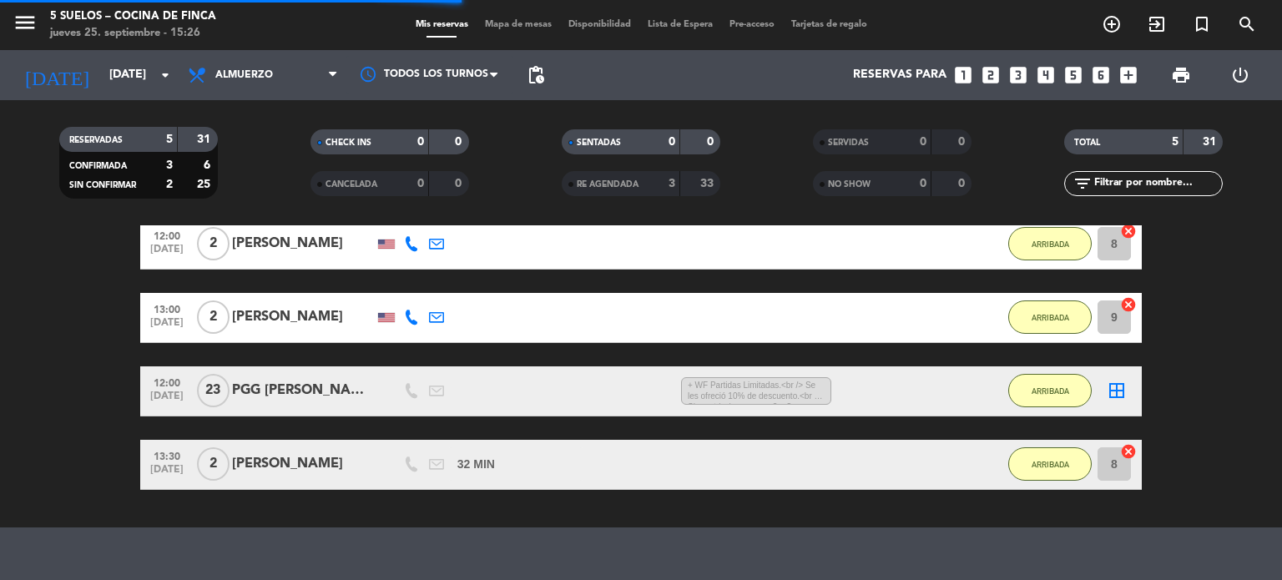
scroll to position [0, 0]
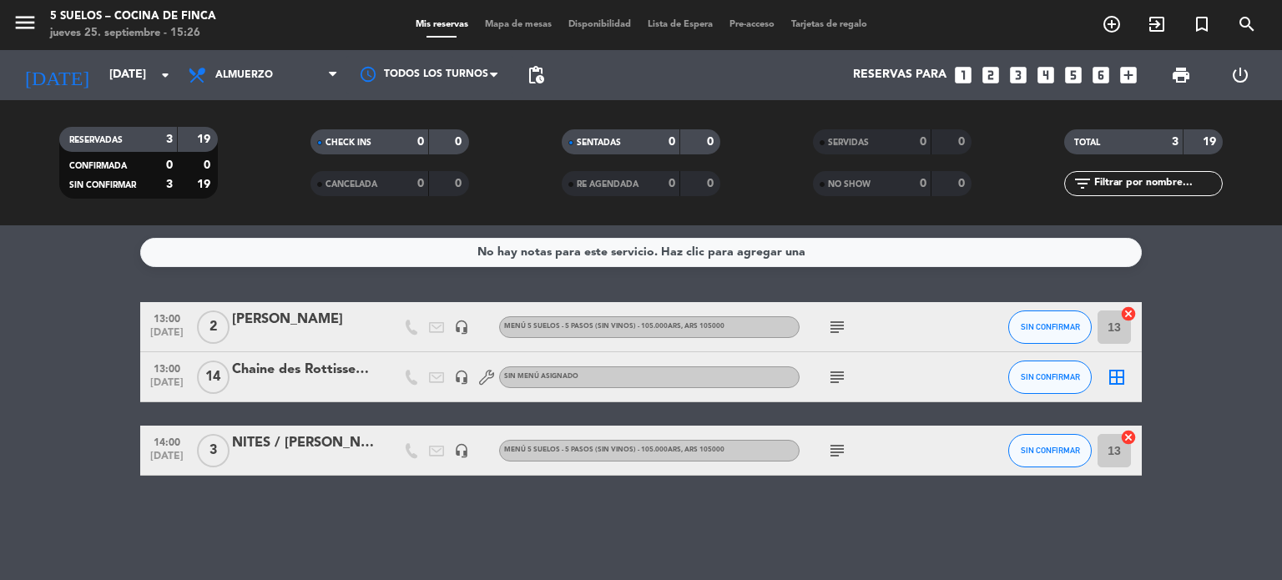
click at [837, 371] on icon "subject" at bounding box center [837, 377] width 20 height 20
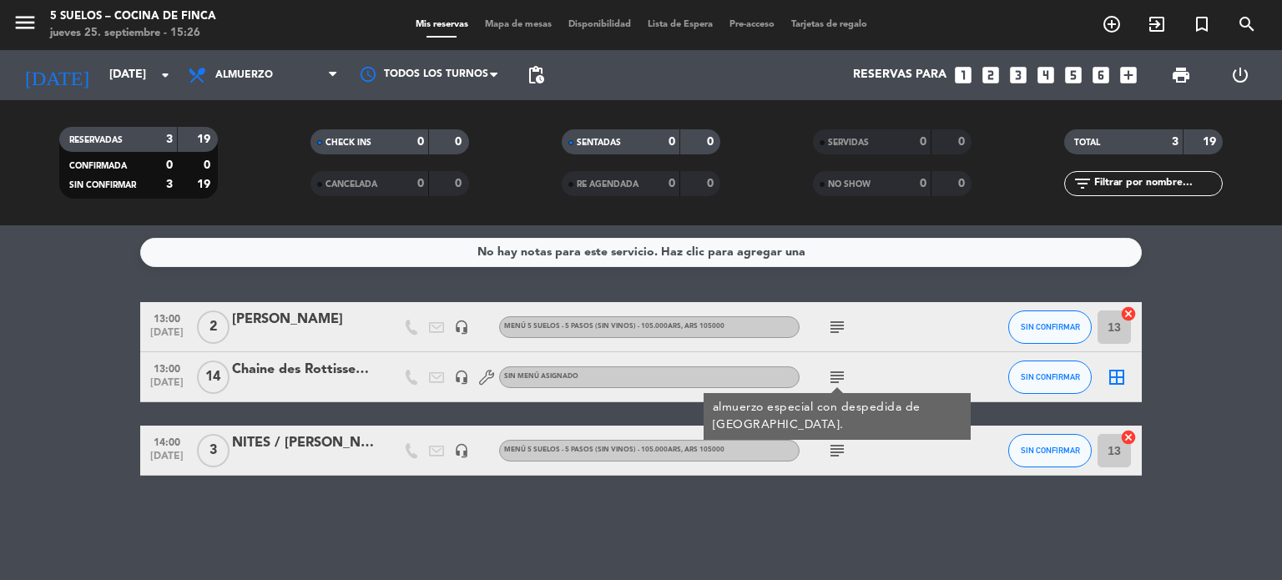
click at [93, 325] on bookings-row "13:00 [DATE] 2 [PERSON_NAME] headset_mic MENÚ 5 SUELOS - 5 PASOS (Sin vinos) - …" at bounding box center [641, 389] width 1282 height 174
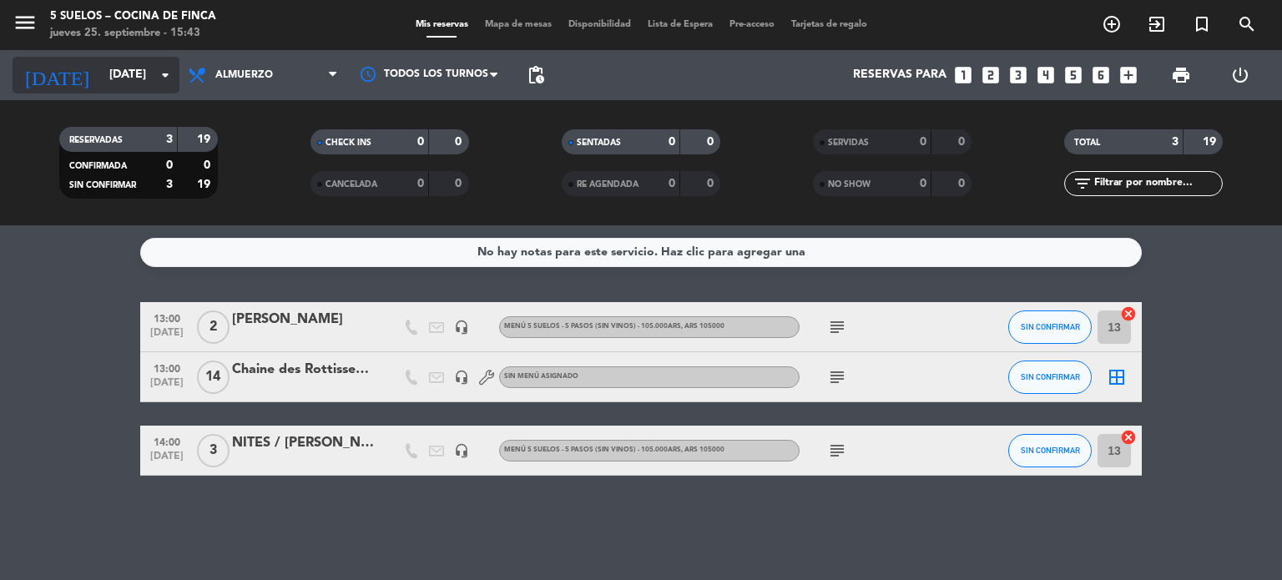
click at [144, 60] on input "[DATE]" at bounding box center [180, 75] width 159 height 30
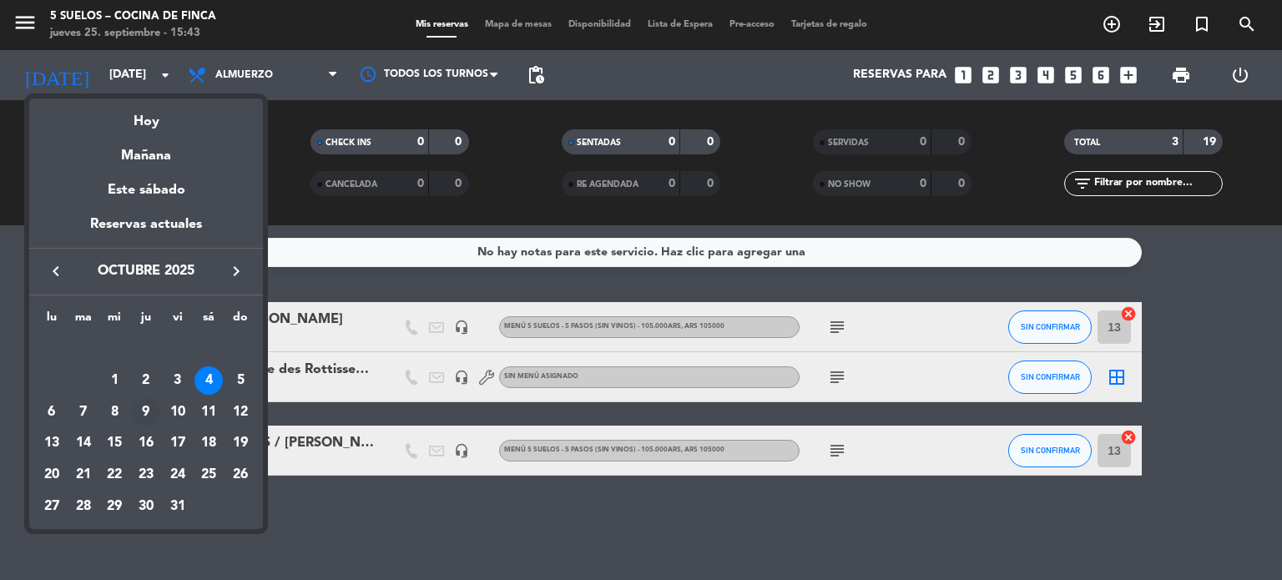
click at [147, 410] on div "9" at bounding box center [146, 412] width 28 height 28
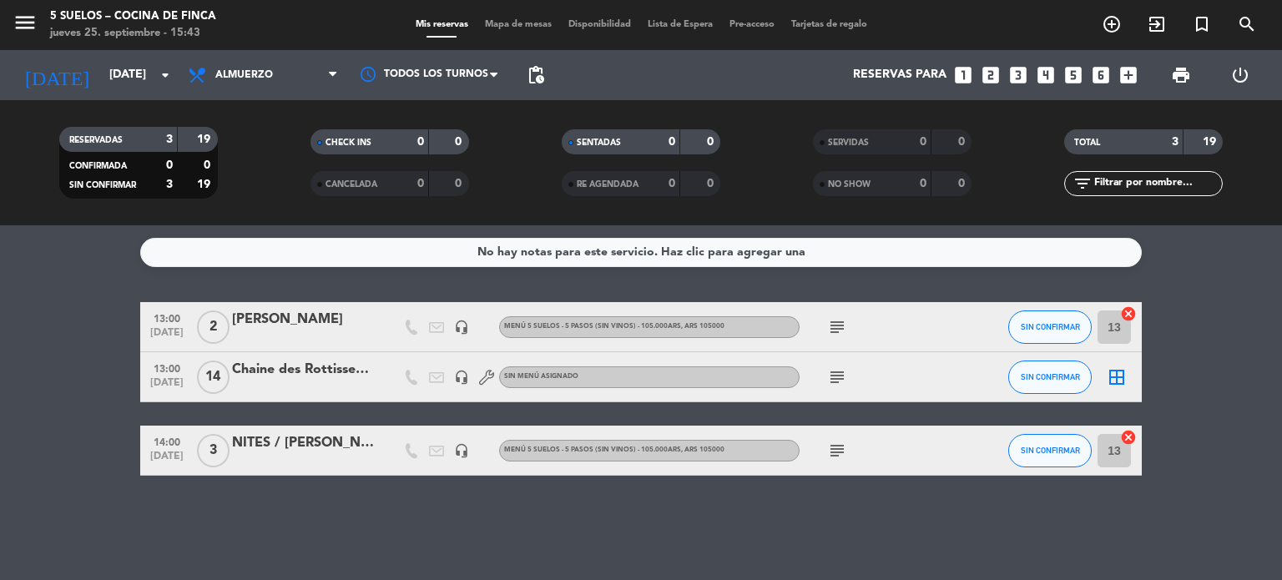
type input "[DEMOGRAPHIC_DATA][DATE]"
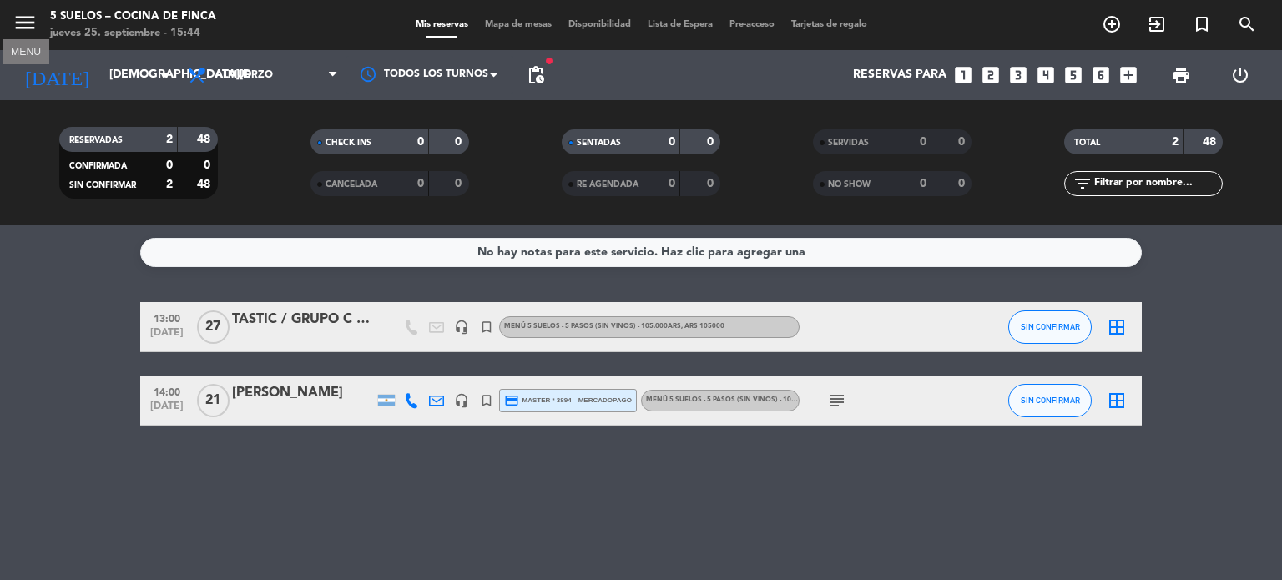
click at [17, 12] on icon "menu" at bounding box center [25, 22] width 25 height 25
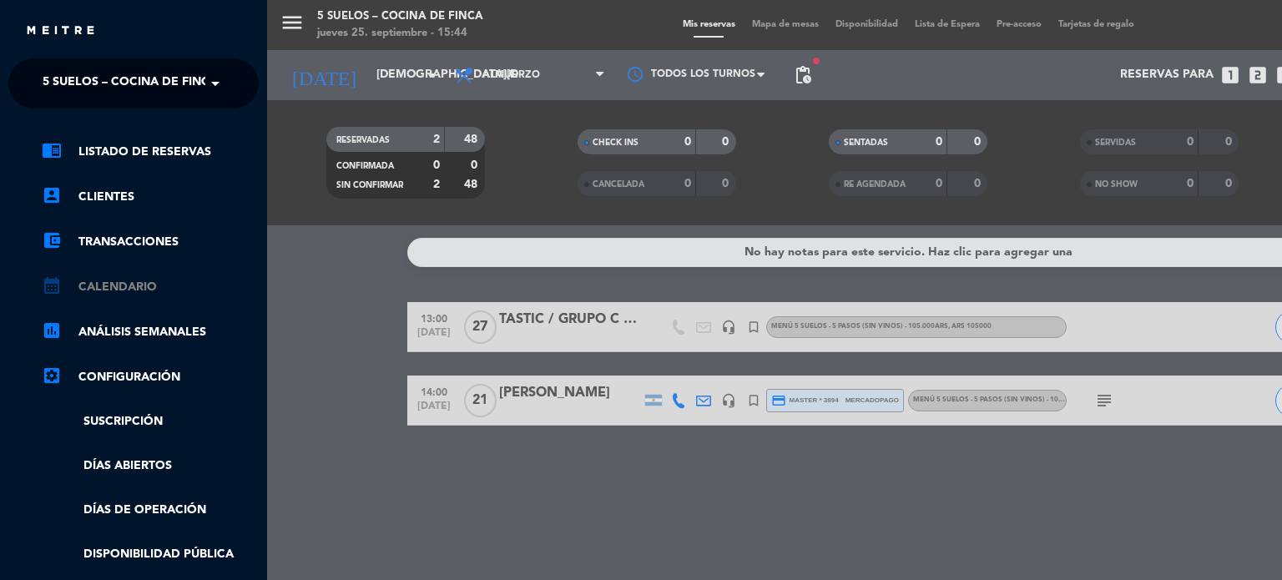
click at [102, 288] on link "calendar_month Calendario" at bounding box center [150, 287] width 217 height 20
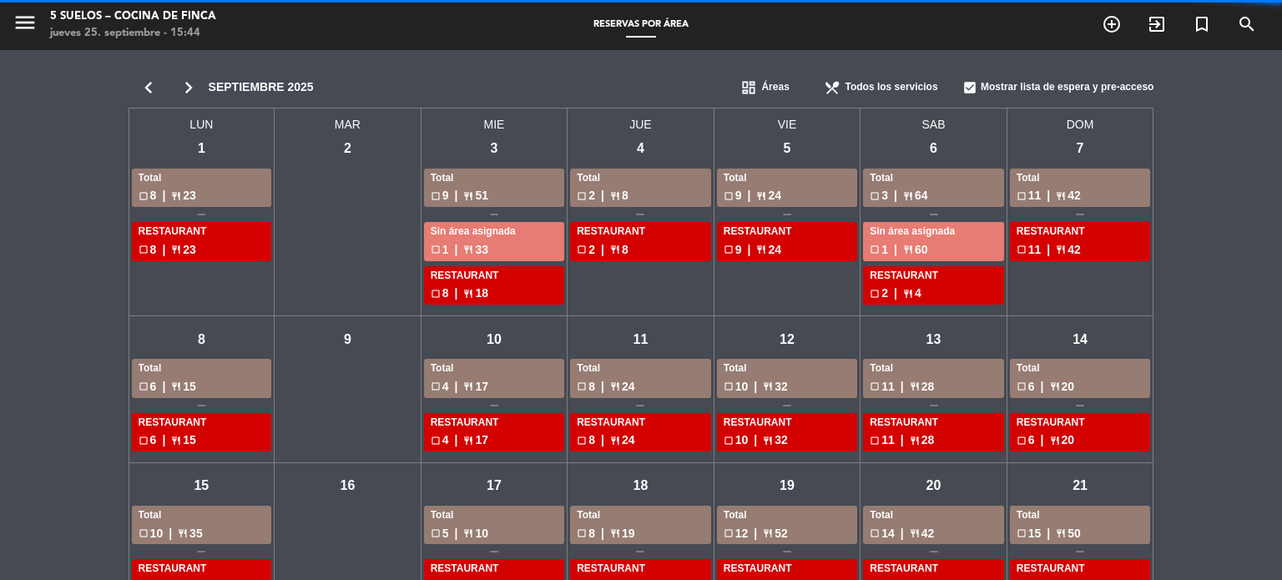
click at [764, 90] on span "Áreas" at bounding box center [775, 87] width 28 height 17
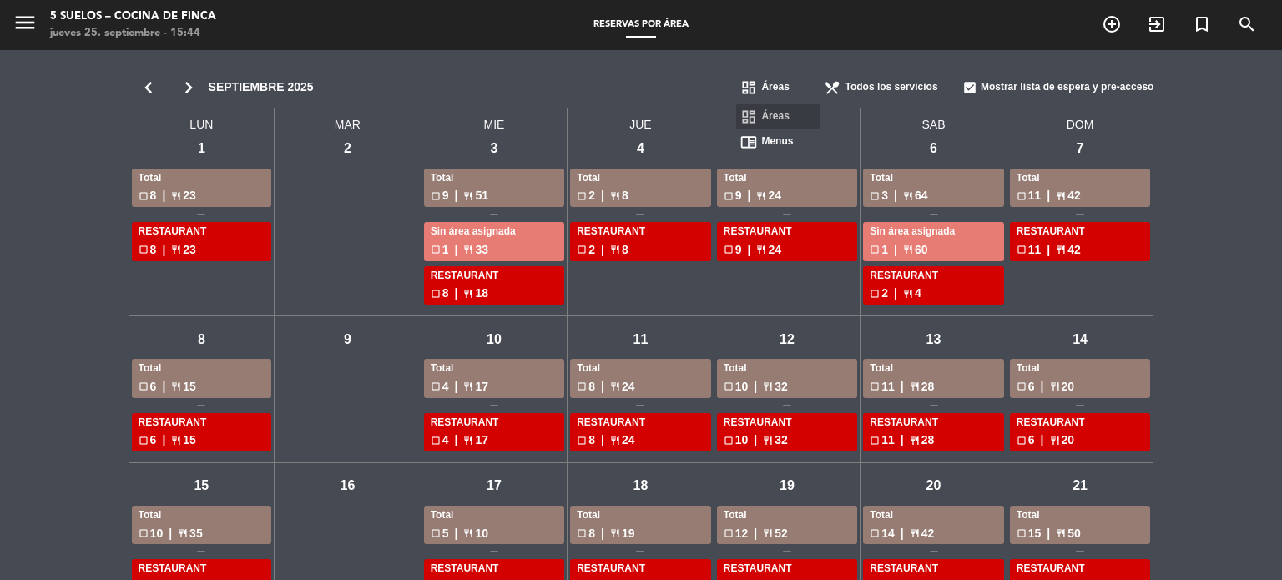
click at [775, 137] on span "Menus" at bounding box center [777, 142] width 32 height 17
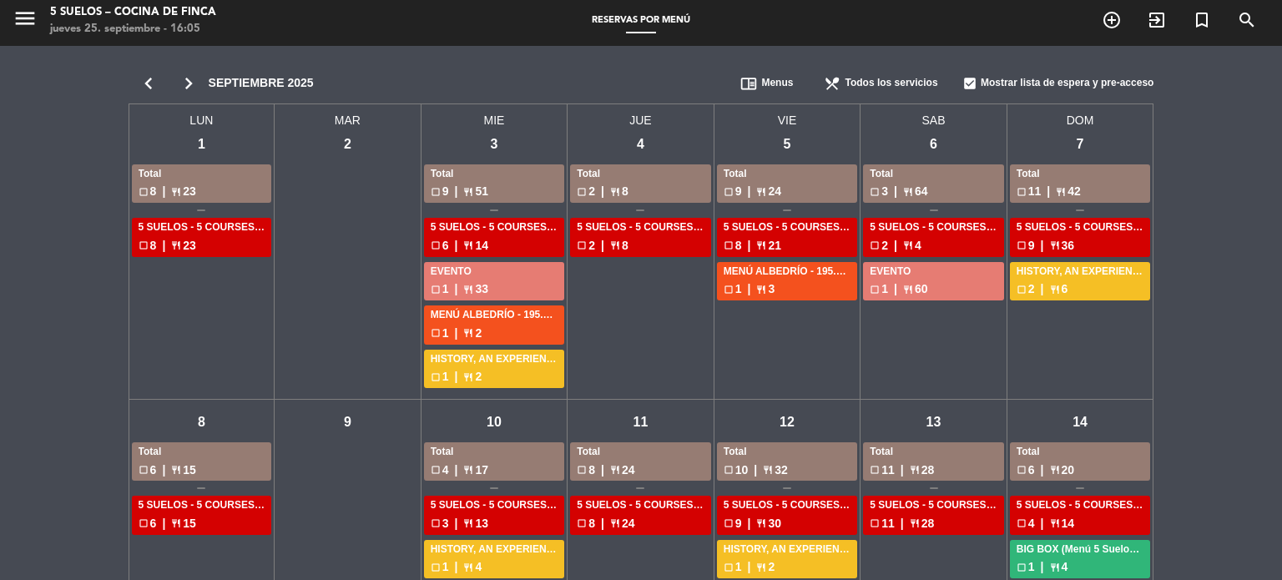
scroll to position [3, 0]
click at [191, 79] on icon "chevron_right" at bounding box center [189, 84] width 40 height 23
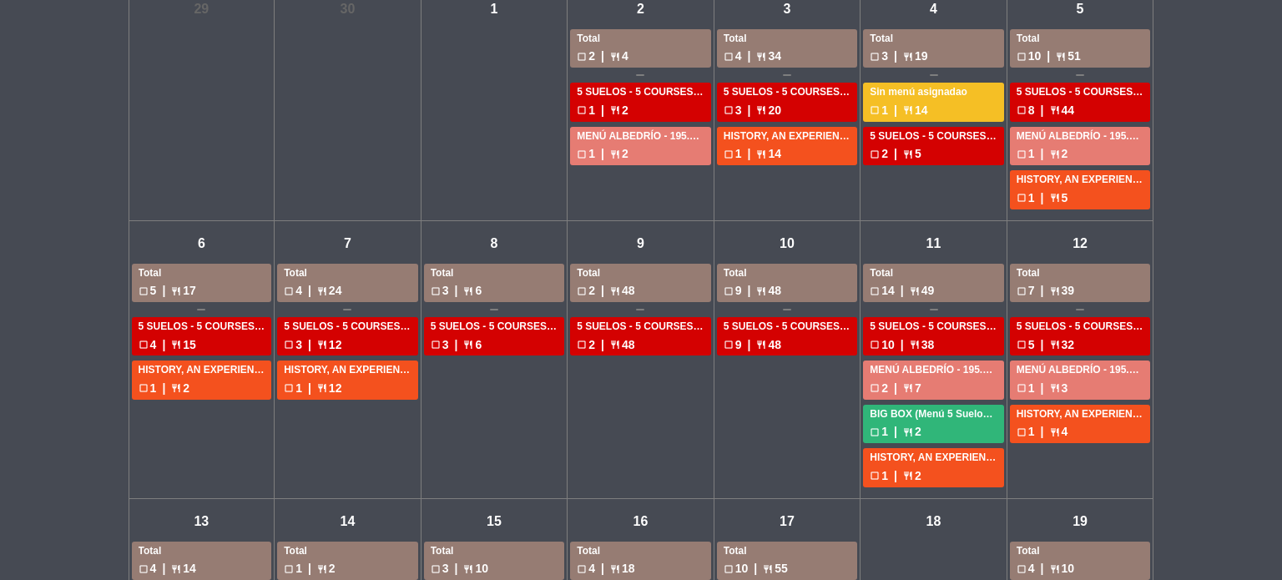
scroll to position [140, 0]
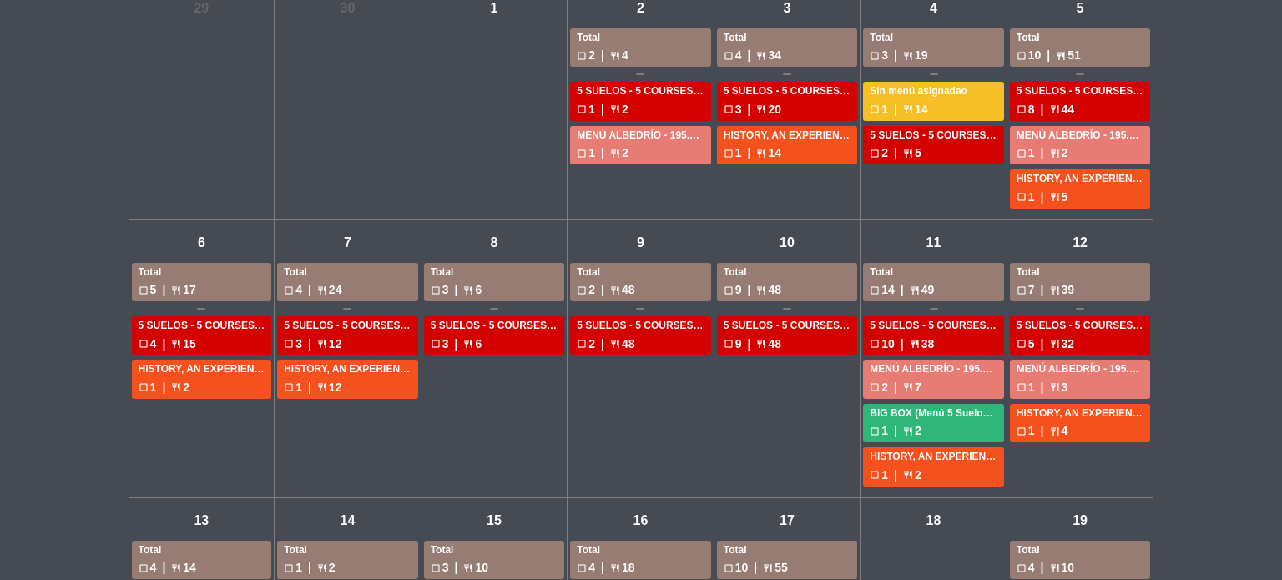
click at [637, 250] on div "jue - 9" at bounding box center [640, 243] width 29 height 29
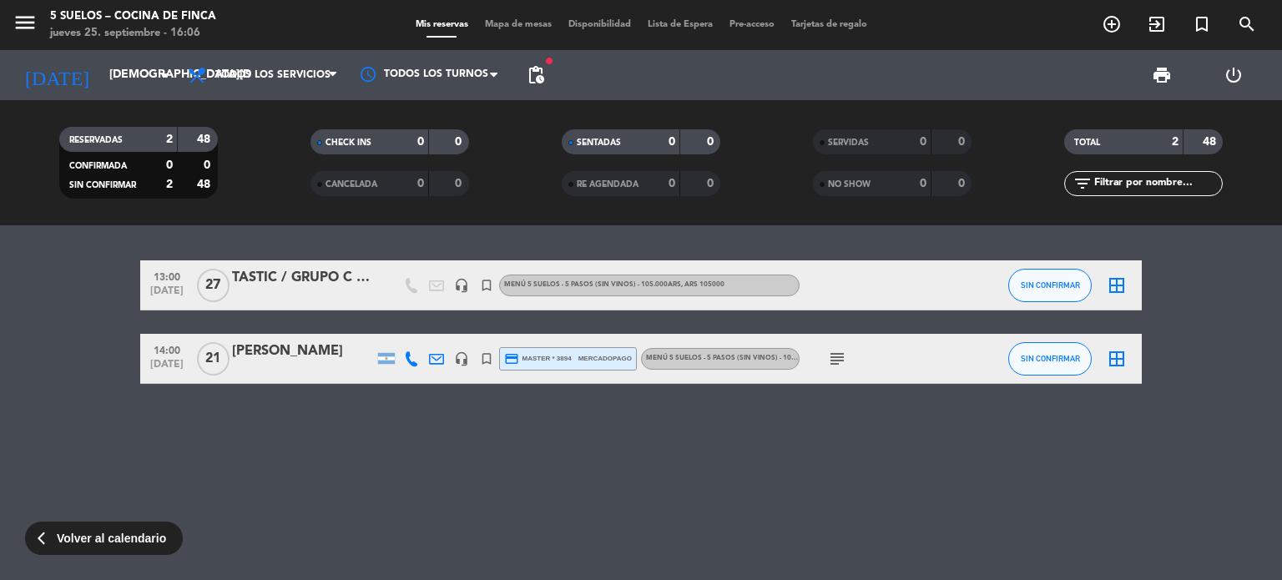
click at [310, 282] on div "TASTIC / GRUPO C S [PERSON_NAME] x 27" at bounding box center [303, 278] width 142 height 22
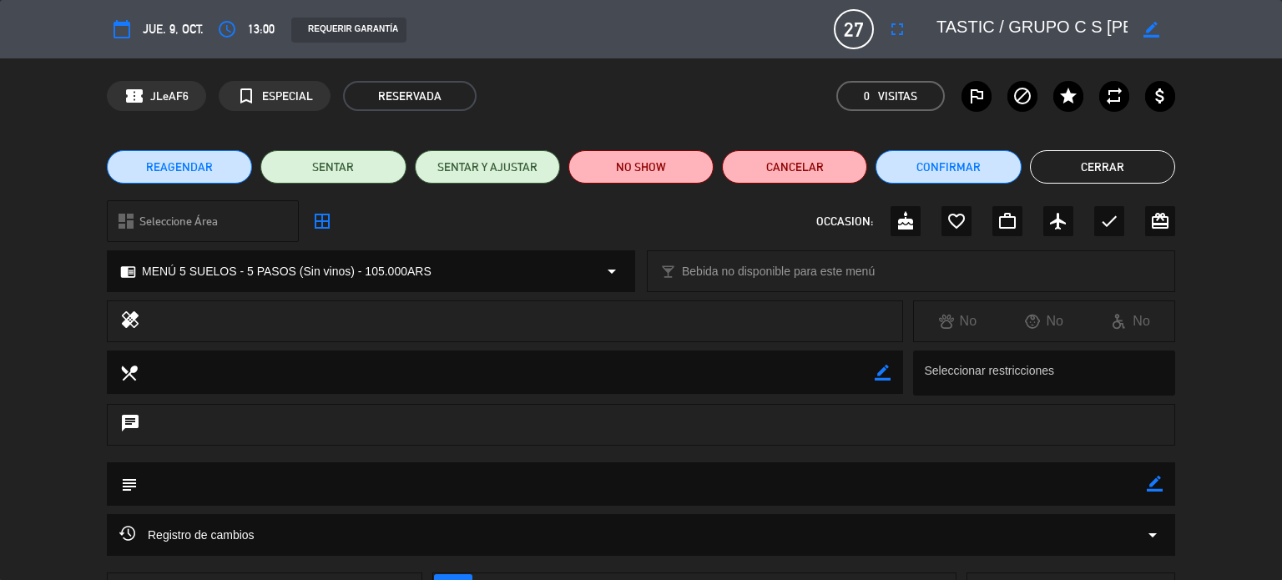
click at [1091, 156] on button "Cerrar" at bounding box center [1102, 166] width 145 height 33
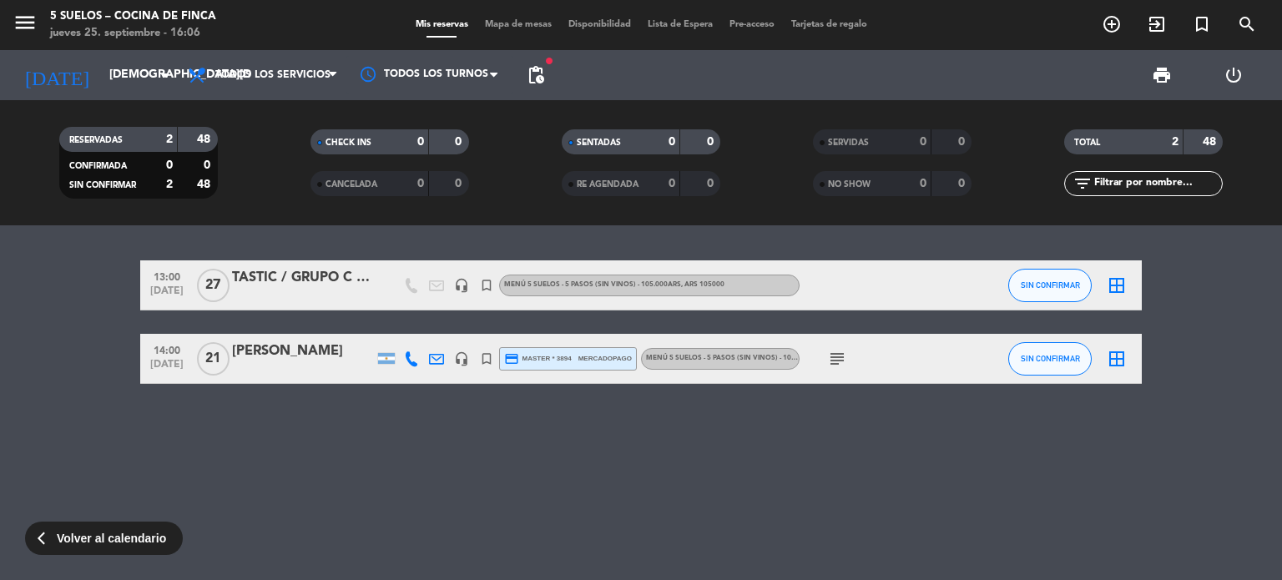
click at [297, 349] on div "[PERSON_NAME]" at bounding box center [303, 351] width 142 height 22
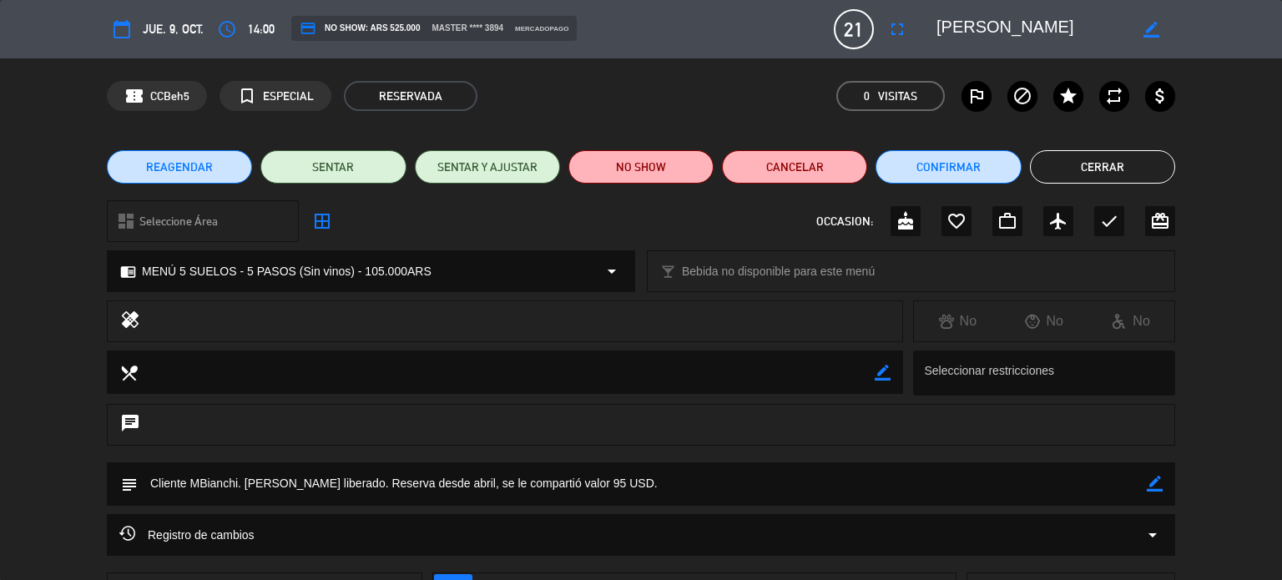
click at [1128, 161] on button "Cerrar" at bounding box center [1102, 166] width 145 height 33
